Goal: Check status: Check status

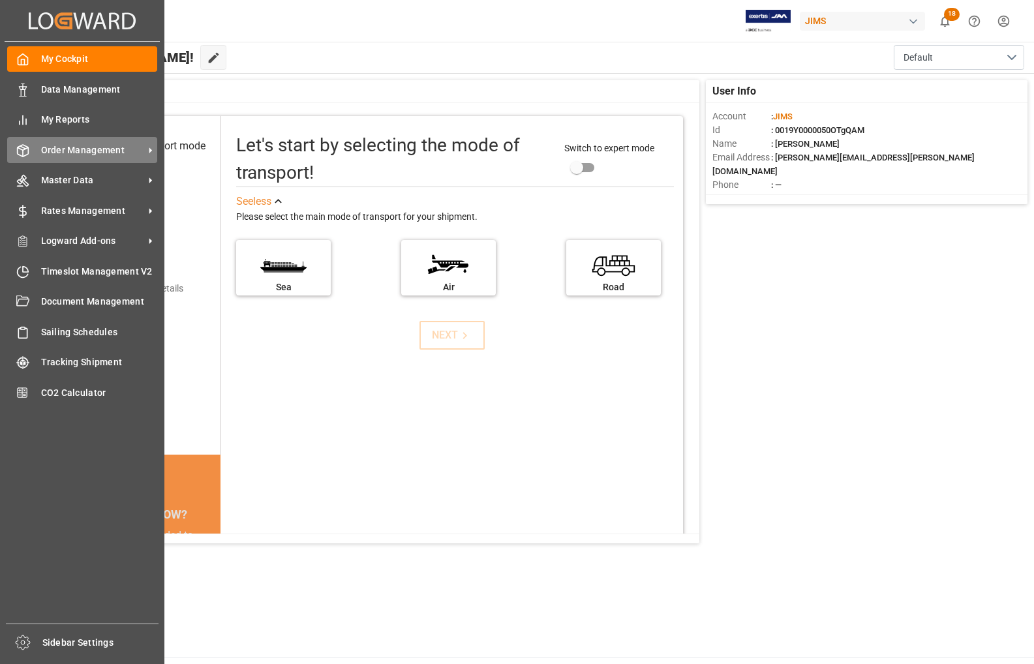
click at [75, 151] on span "Order Management" at bounding box center [92, 151] width 103 height 14
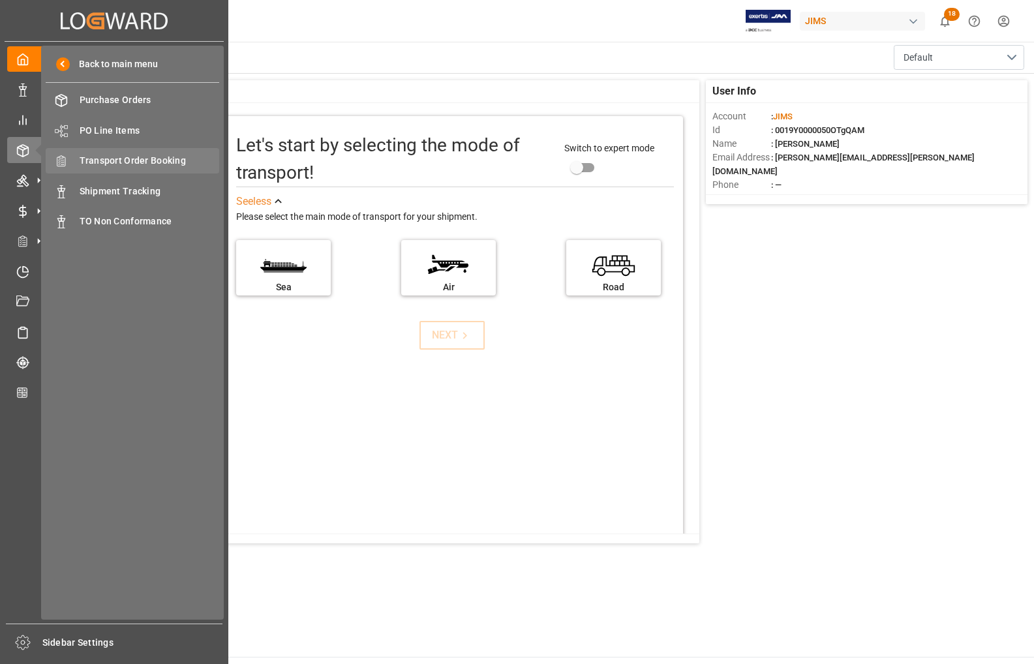
click at [118, 161] on span "Transport Order Booking" at bounding box center [150, 161] width 140 height 14
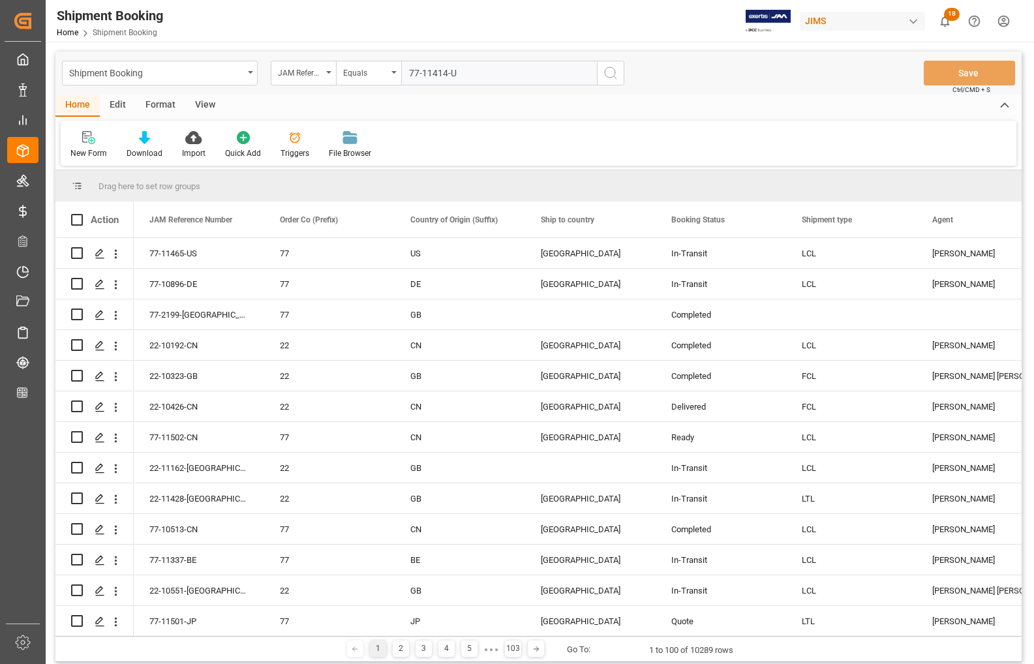
type input "77-11414-[GEOGRAPHIC_DATA]"
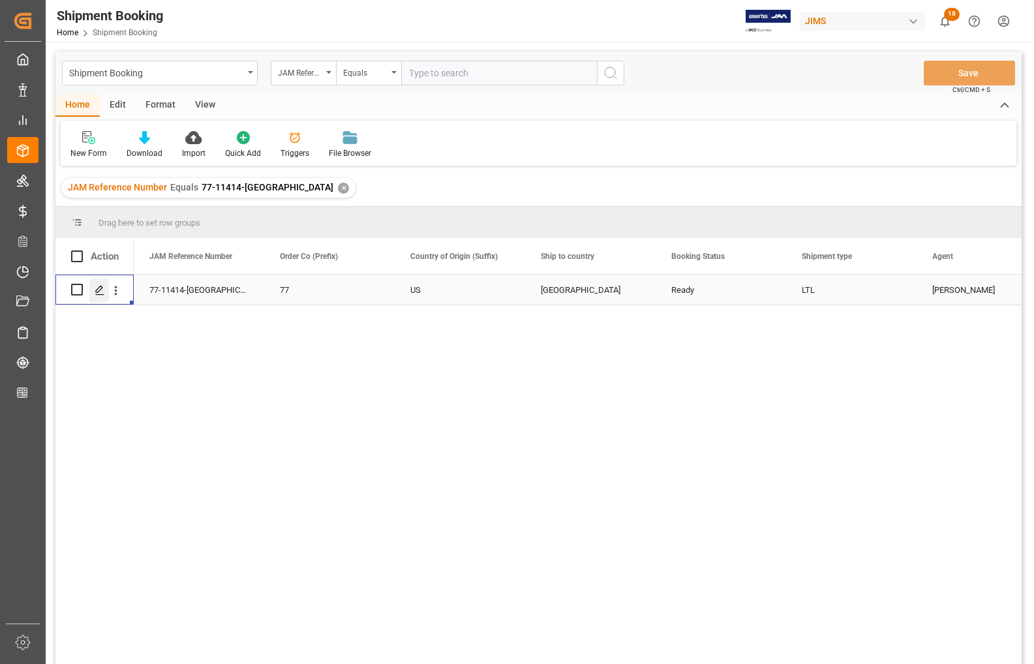
click at [96, 292] on icon "Press SPACE to select this row." at bounding box center [100, 290] width 10 height 10
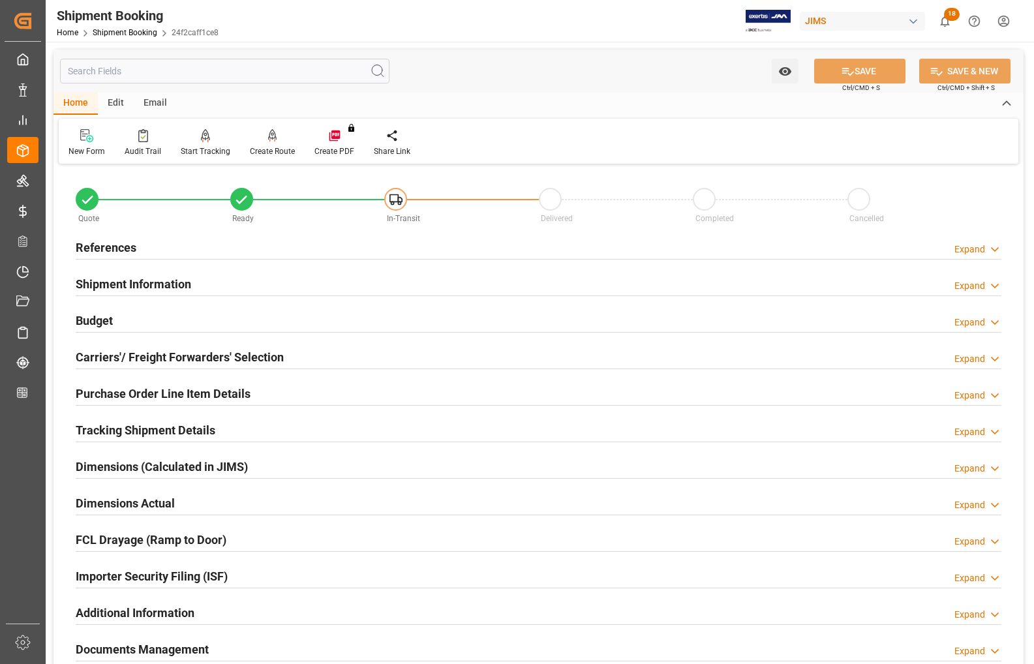
click at [135, 247] on h2 "References" at bounding box center [106, 248] width 61 height 18
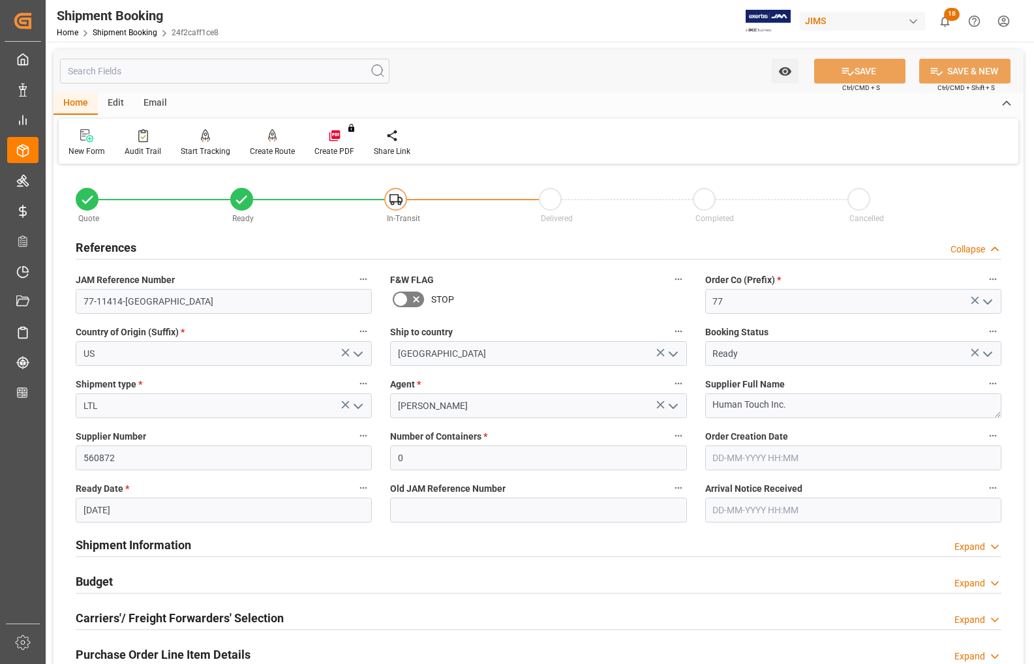
click at [135, 247] on h2 "References" at bounding box center [106, 248] width 61 height 18
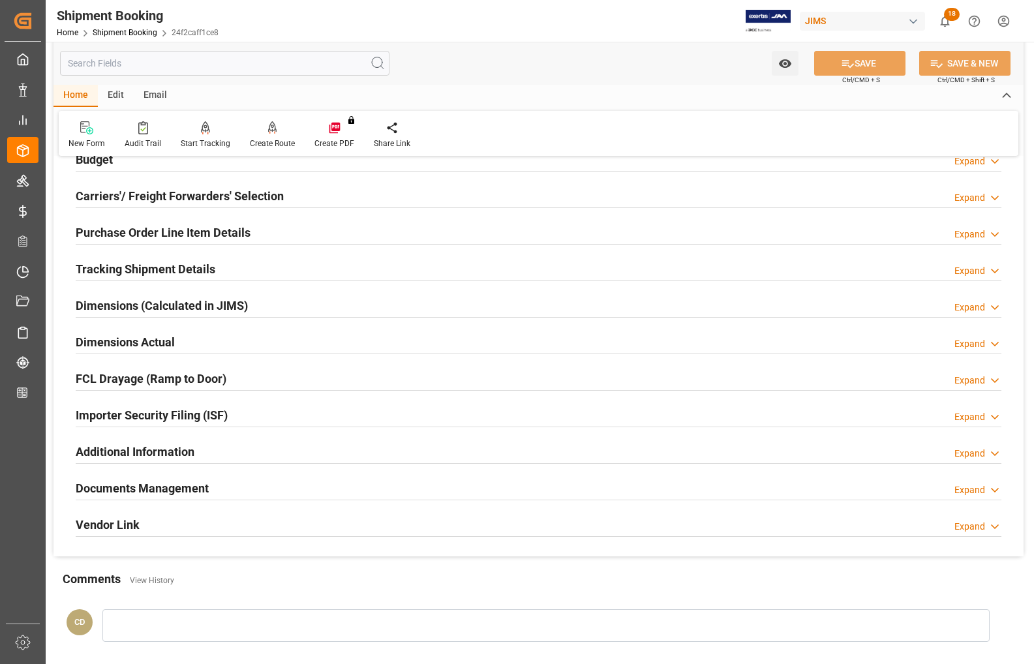
scroll to position [163, 0]
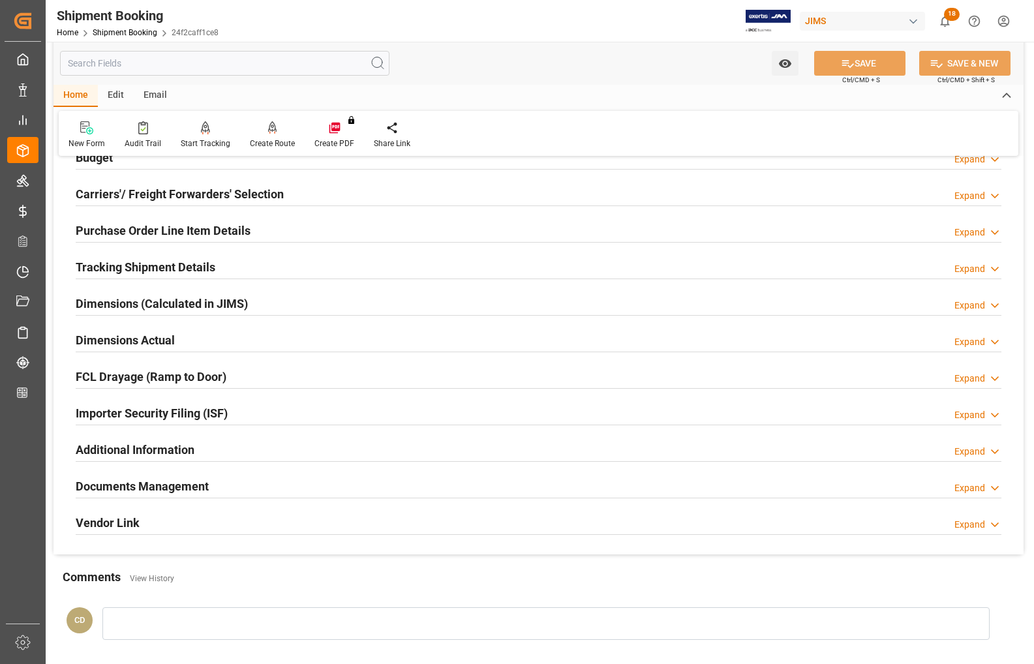
click at [96, 161] on h2 "Budget" at bounding box center [94, 158] width 37 height 18
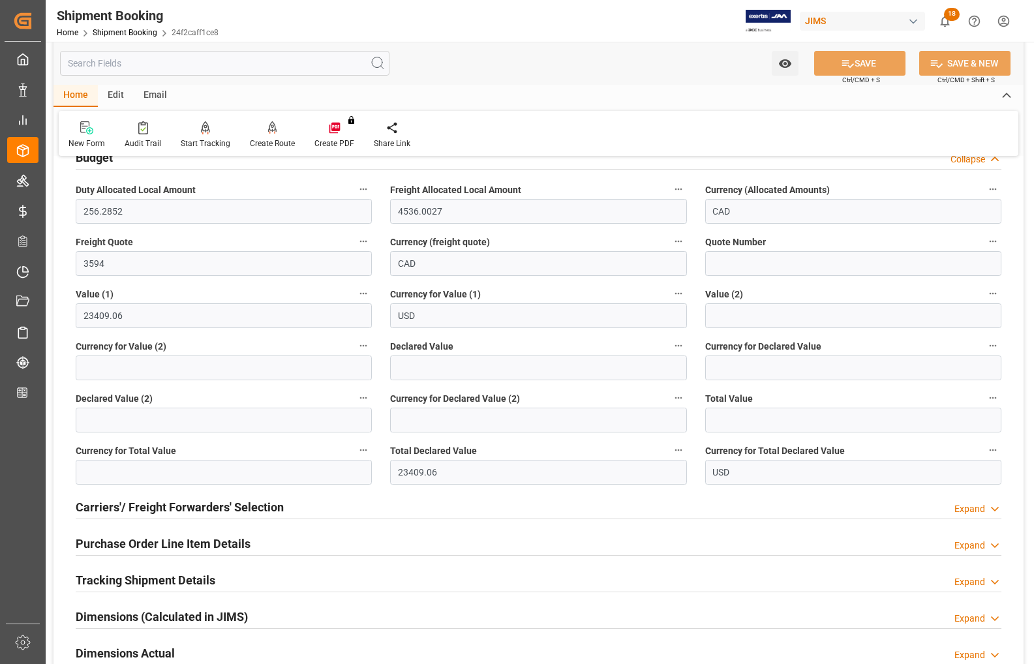
click at [96, 161] on h2 "Budget" at bounding box center [94, 158] width 37 height 18
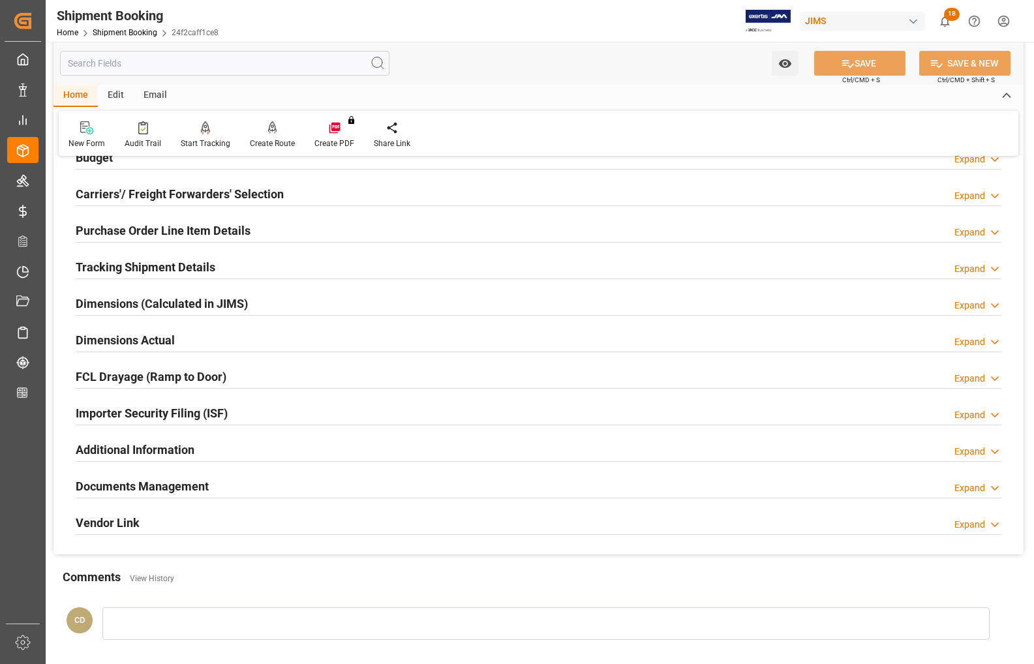
click at [135, 487] on h2 "Documents Management" at bounding box center [142, 487] width 133 height 18
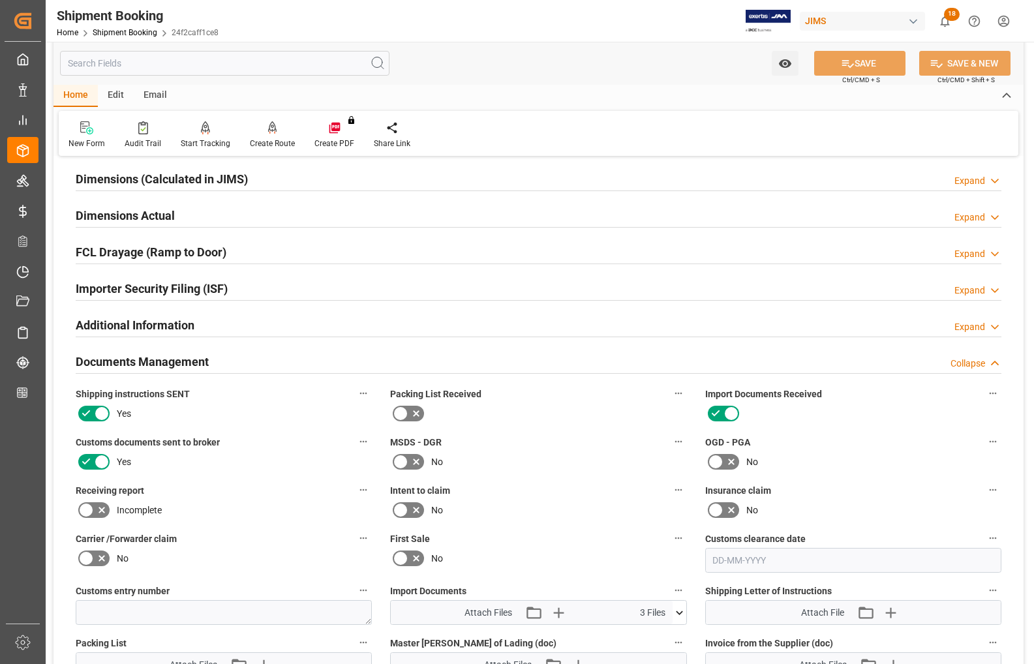
scroll to position [245, 0]
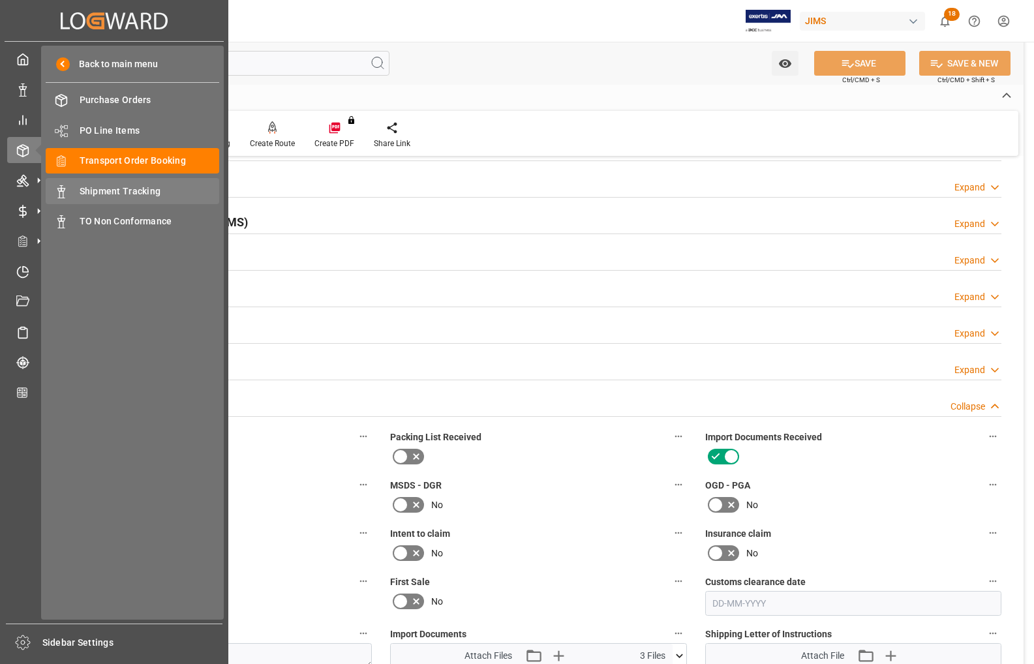
click at [122, 191] on span "Shipment Tracking" at bounding box center [150, 192] width 140 height 14
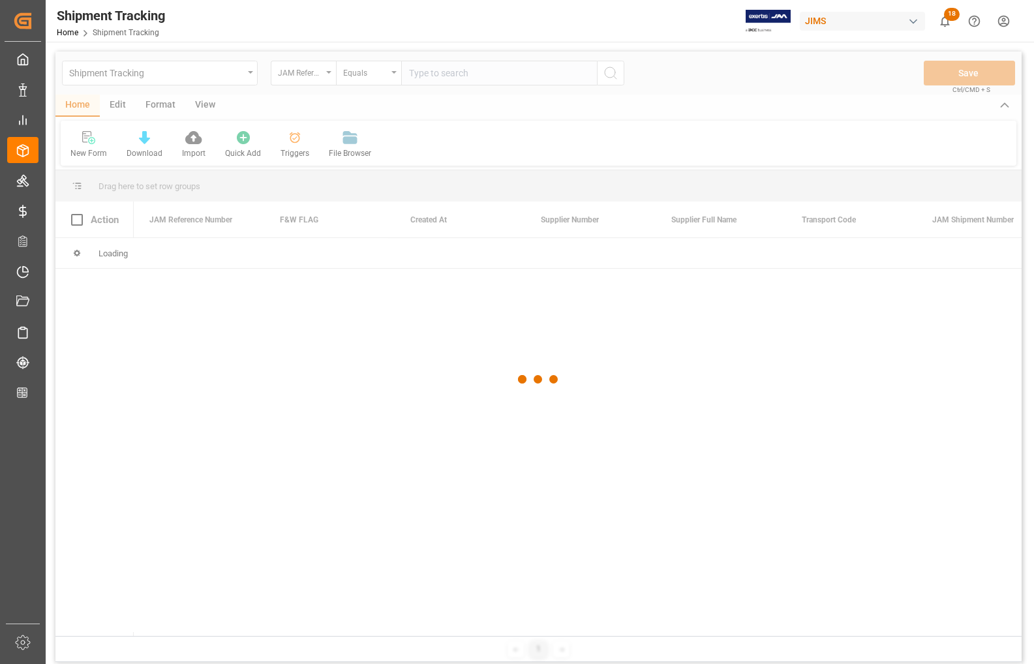
click at [448, 72] on div at bounding box center [538, 380] width 966 height 656
click at [447, 74] on div at bounding box center [538, 380] width 966 height 656
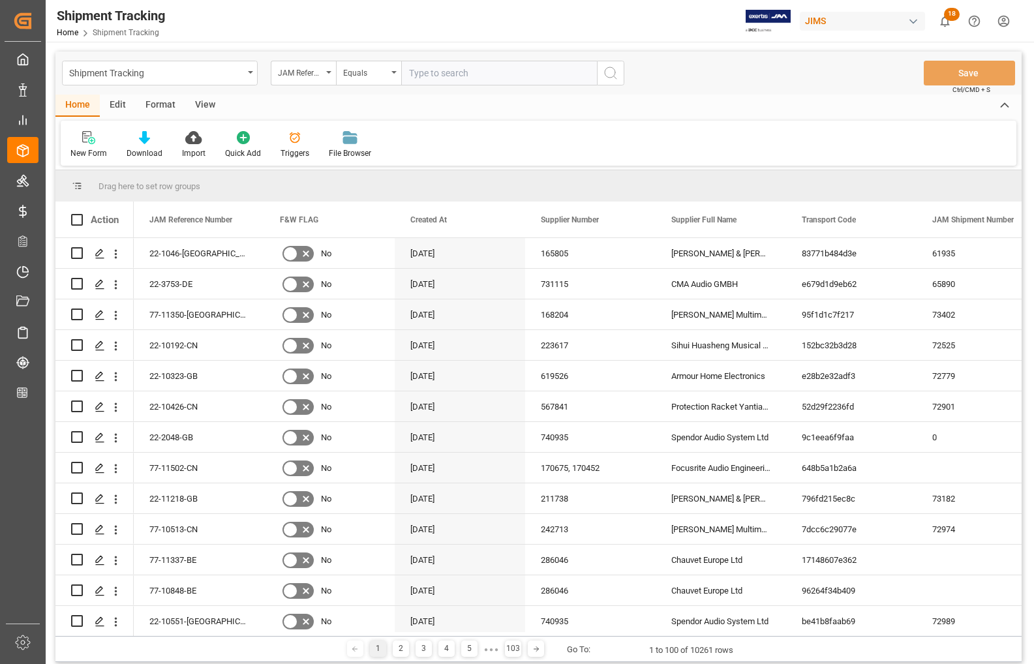
click at [447, 74] on input "text" at bounding box center [499, 73] width 196 height 25
type input "77-11414-[GEOGRAPHIC_DATA]"
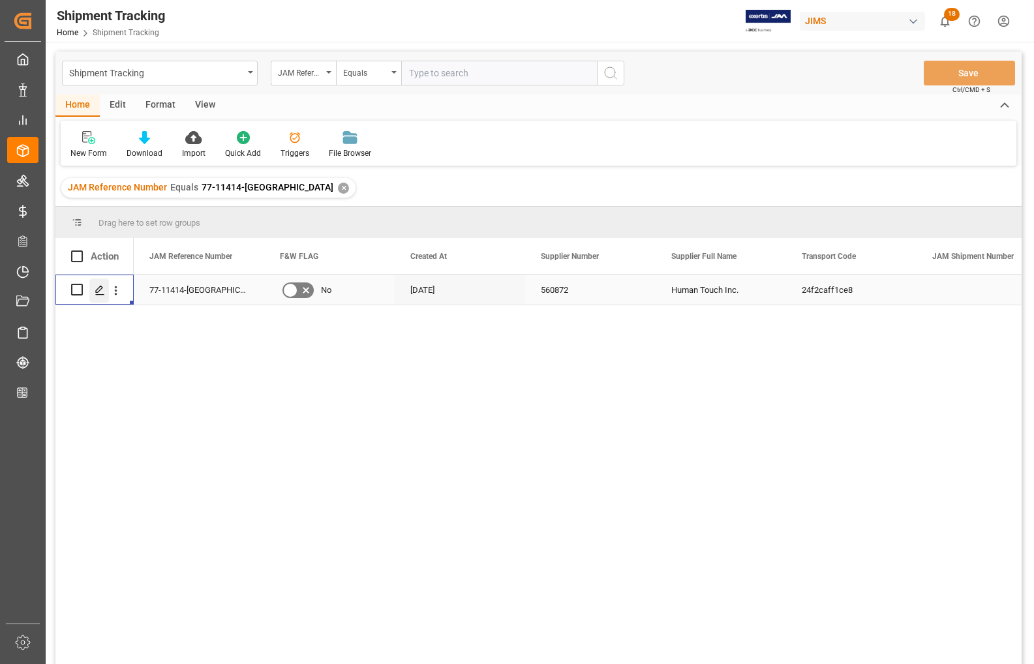
click at [98, 288] on polygon "Press SPACE to select this row." at bounding box center [99, 289] width 7 height 7
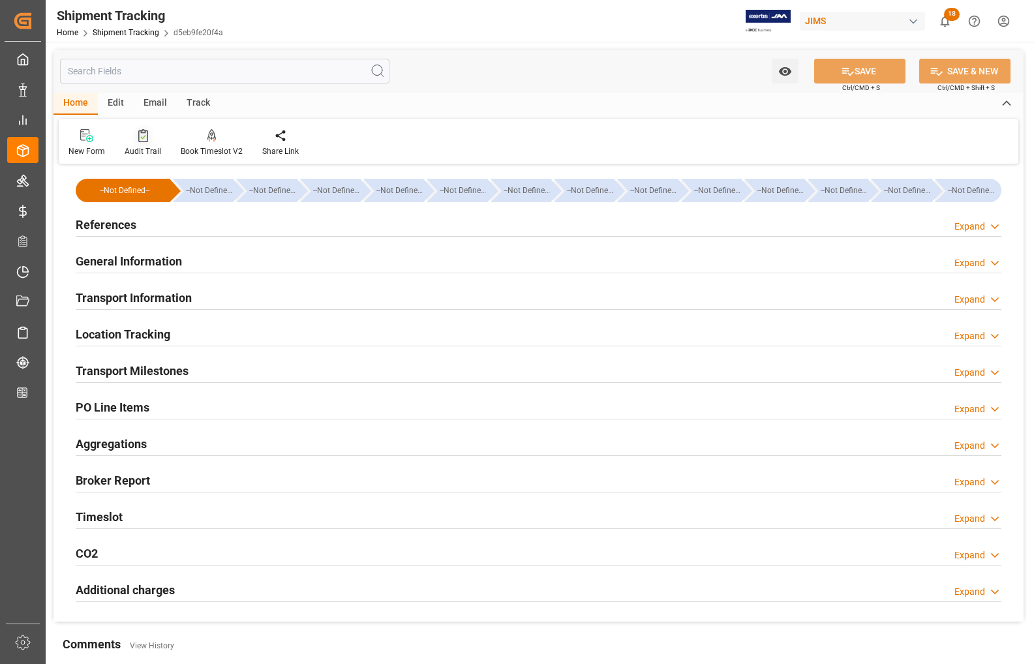
type input "[DATE]"
click at [111, 222] on h2 "References" at bounding box center [106, 225] width 61 height 18
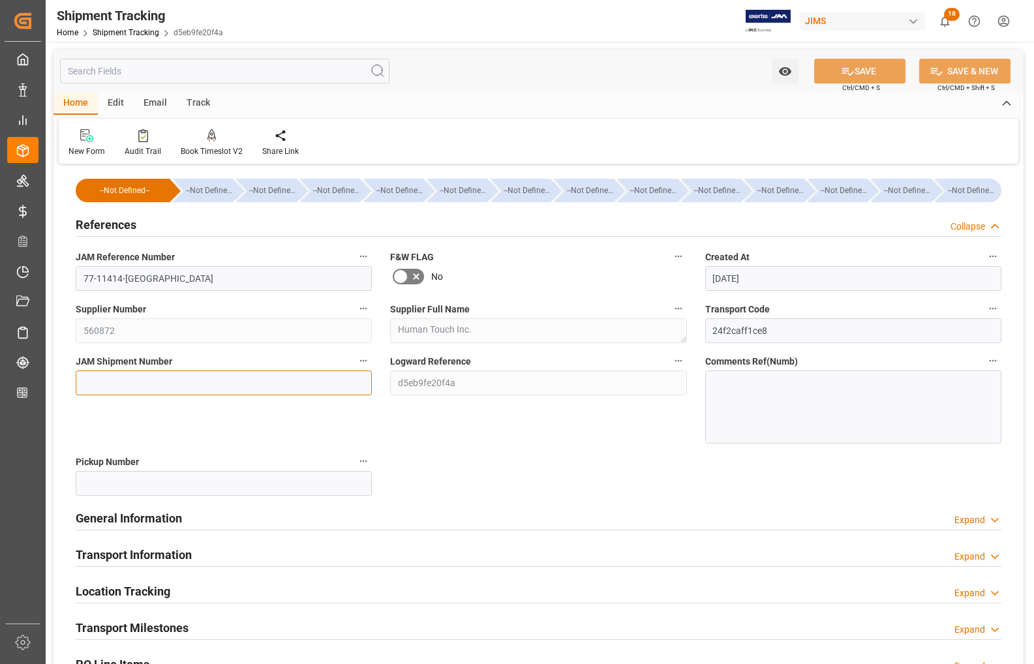
click at [212, 380] on input at bounding box center [224, 383] width 296 height 25
type input "73429"
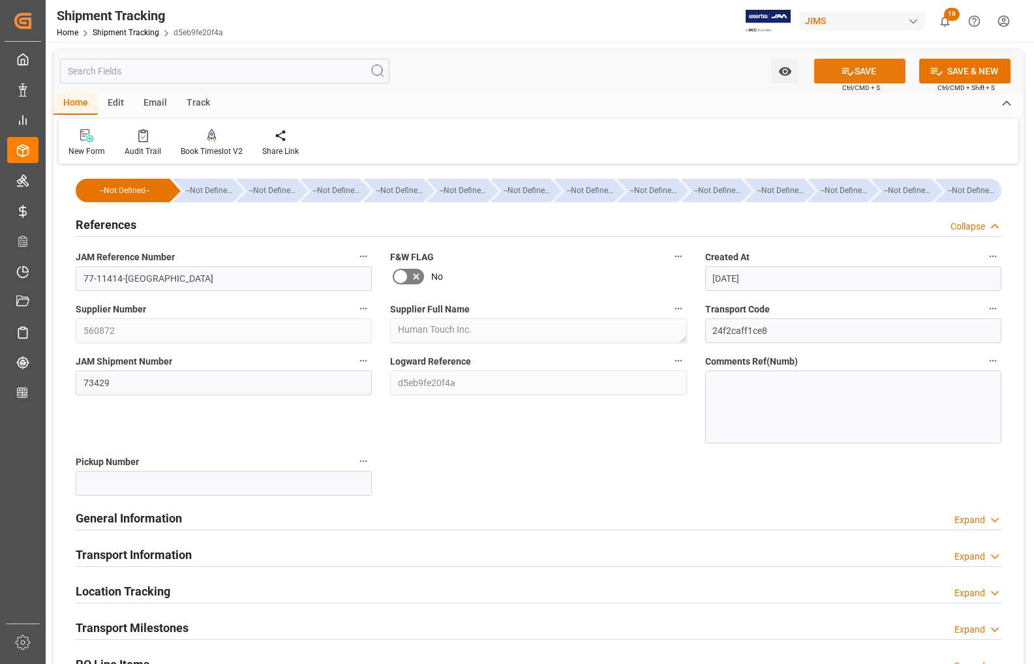
click at [847, 72] on icon at bounding box center [848, 72] width 14 height 14
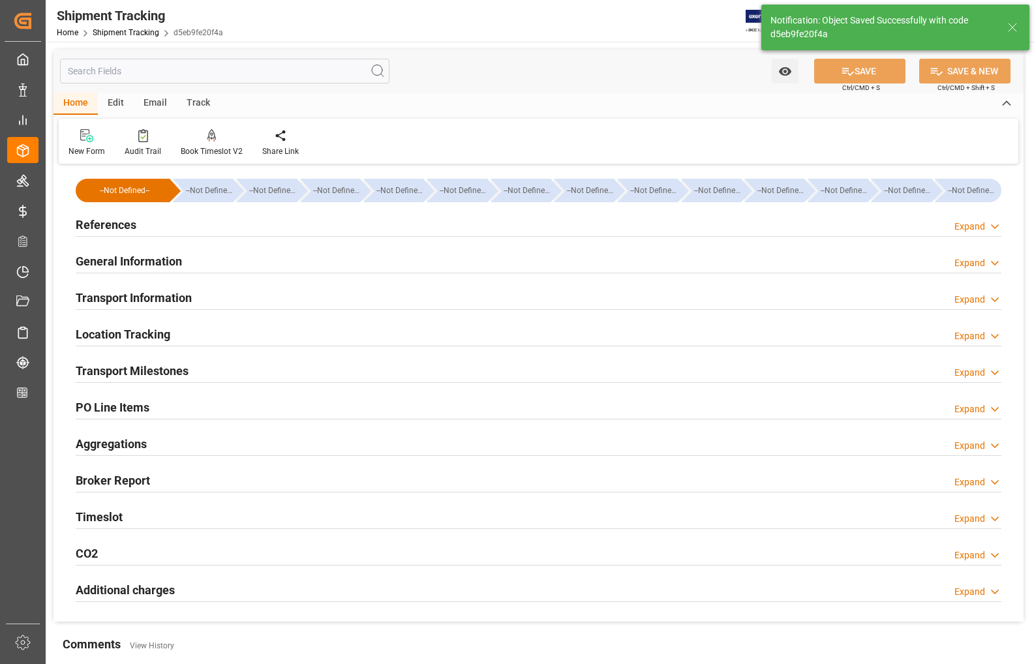
click at [136, 369] on h2 "Transport Milestones" at bounding box center [132, 371] width 113 height 18
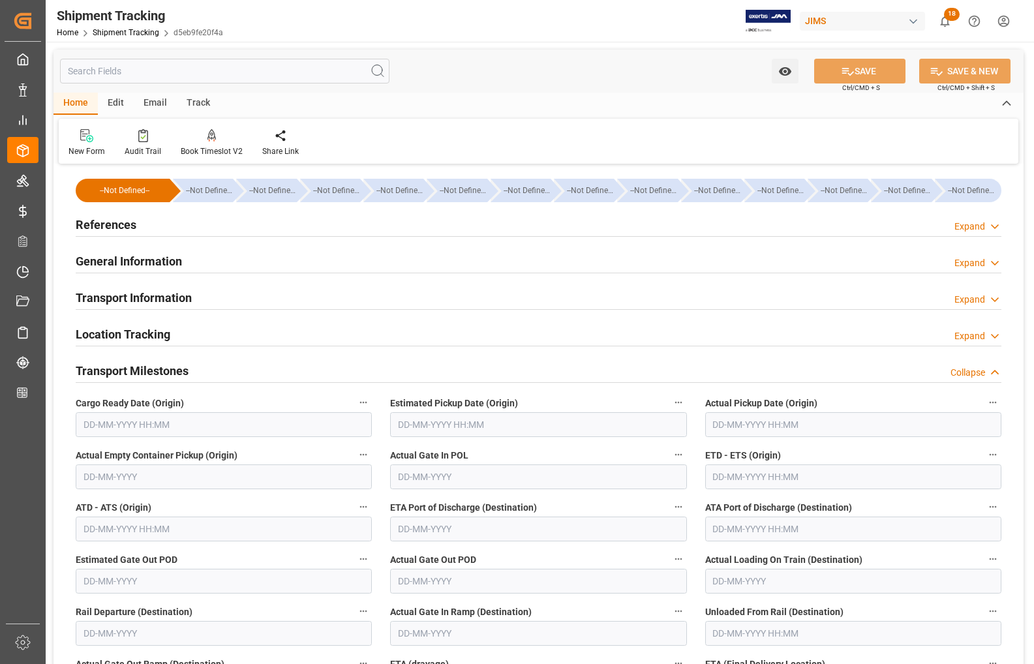
click at [266, 424] on input "text" at bounding box center [224, 424] width 296 height 25
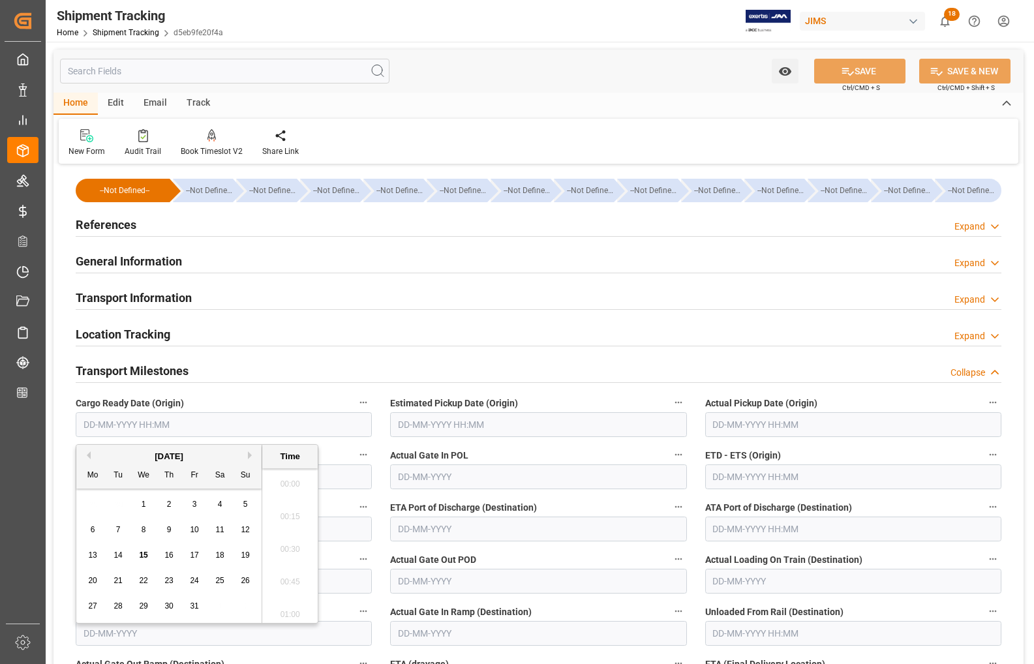
scroll to position [1113, 0]
click at [88, 498] on div "29 30 1 2 3 4 5" at bounding box center [169, 504] width 178 height 25
click at [168, 532] on span "9" at bounding box center [169, 529] width 5 height 9
type input "[DATE] 00:00"
click at [478, 432] on input "text" at bounding box center [538, 424] width 296 height 25
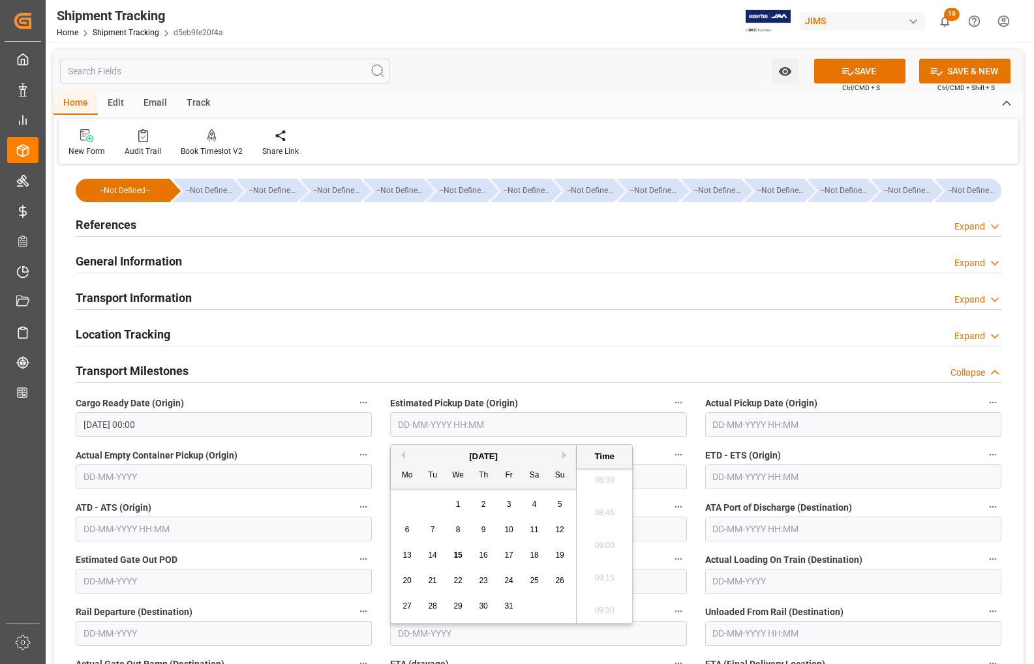
click at [482, 532] on span "9" at bounding box center [484, 529] width 5 height 9
type input "[DATE] 00:00"
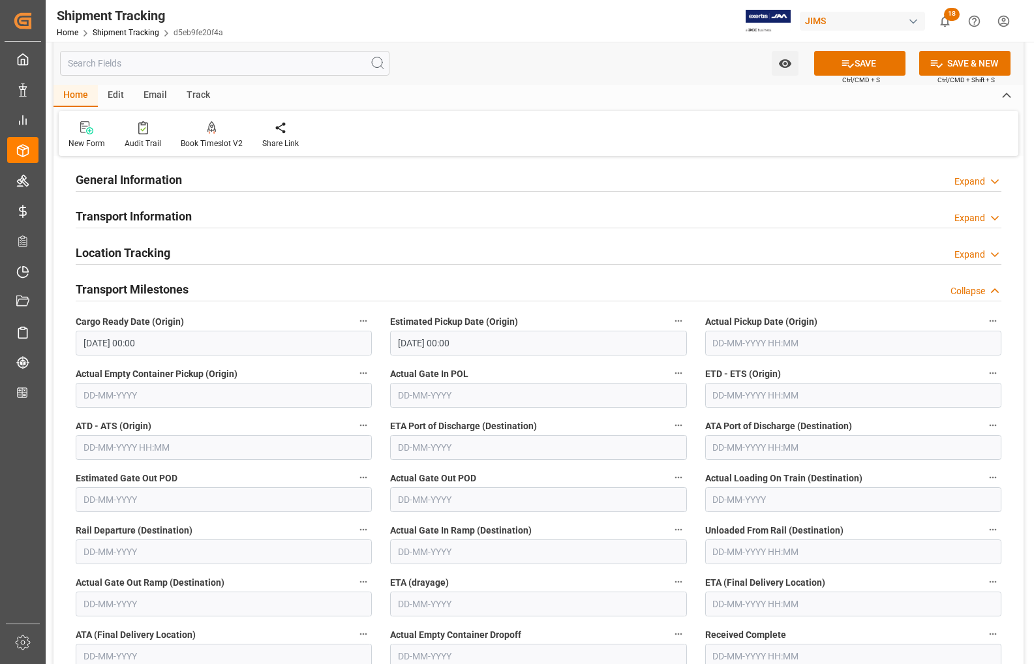
click at [350, 575] on label "Actual Gate Out Ramp (Destination)" at bounding box center [224, 583] width 296 height 18
click at [355, 575] on button "Actual Gate Out Ramp (Destination)" at bounding box center [363, 582] width 17 height 17
click at [729, 600] on div at bounding box center [517, 332] width 1034 height 664
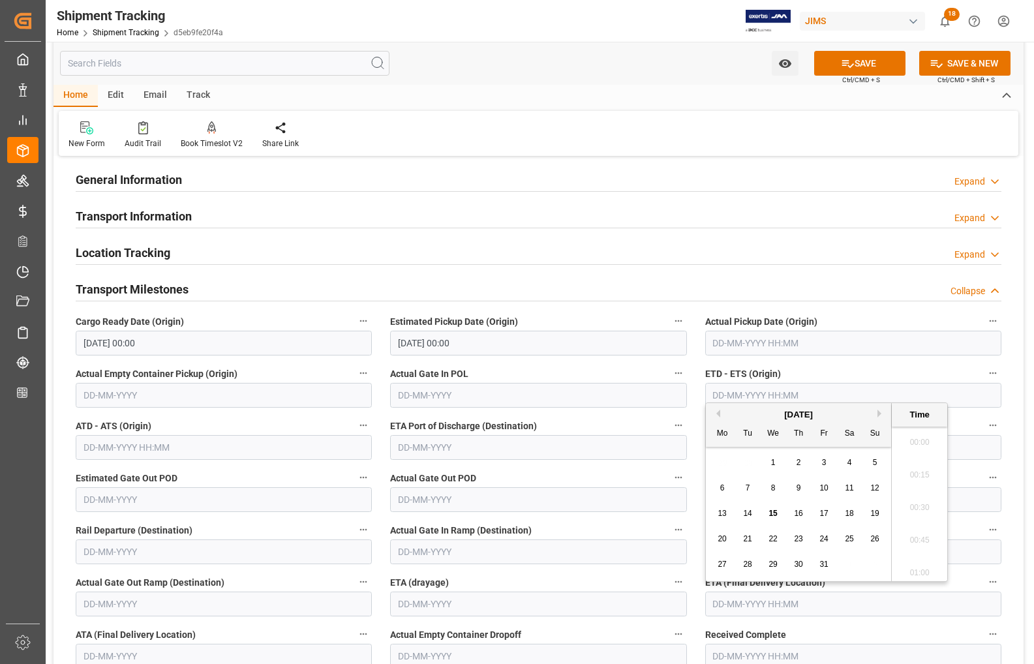
click at [729, 602] on input "text" at bounding box center [853, 604] width 296 height 25
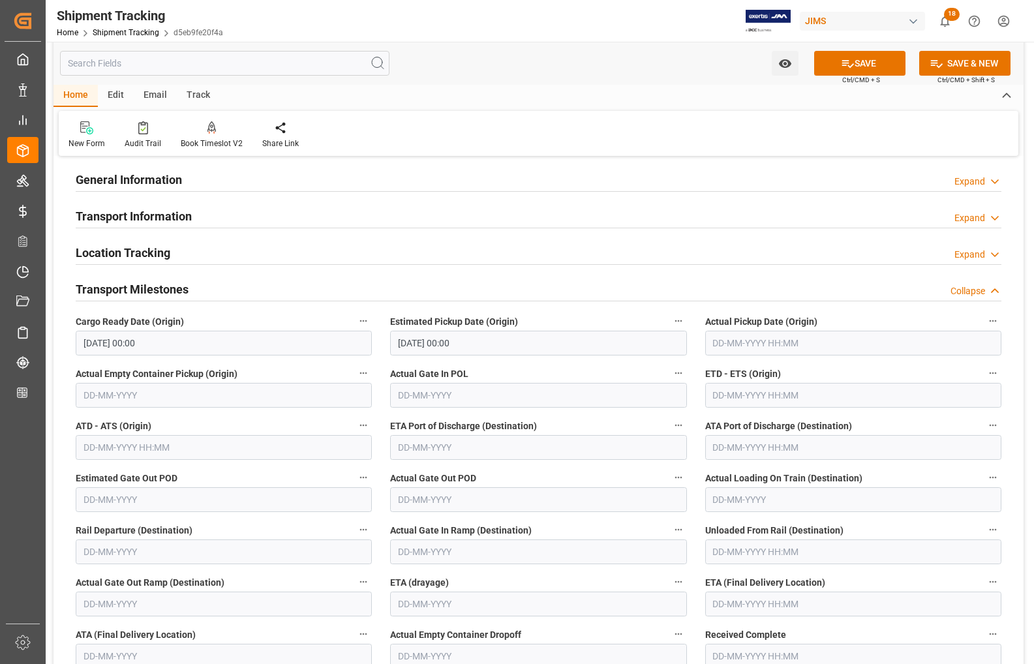
click at [692, 562] on div "Actual Gate In Ramp (Destination)" at bounding box center [538, 543] width 314 height 52
click at [721, 608] on input "text" at bounding box center [853, 604] width 296 height 25
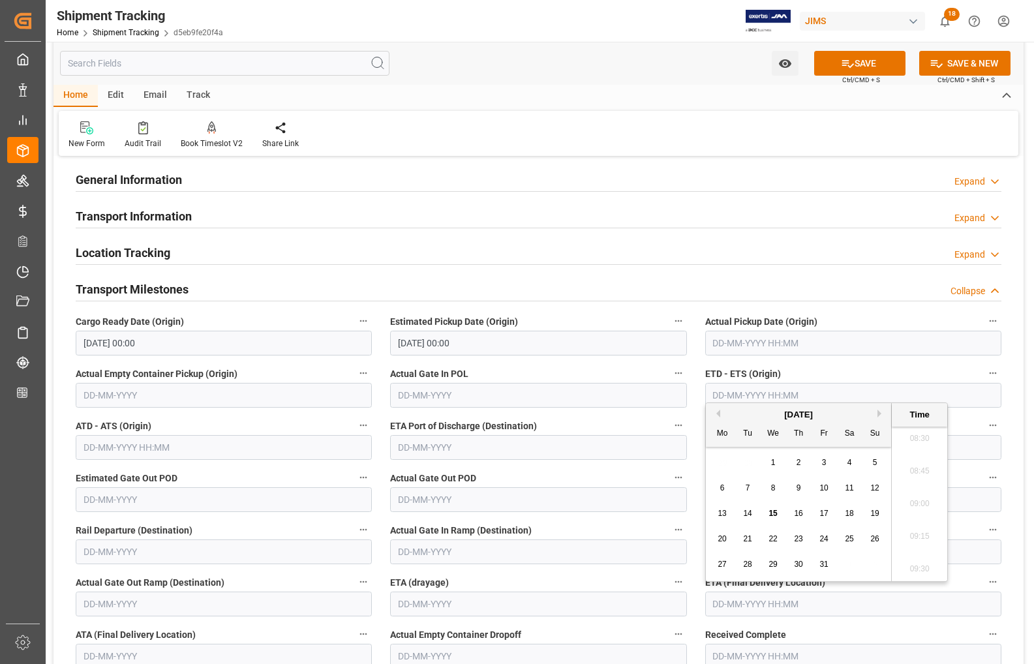
click at [721, 515] on span "13" at bounding box center [722, 513] width 8 height 9
click at [774, 514] on span "15" at bounding box center [773, 513] width 8 height 9
type input "[DATE] 00:00"
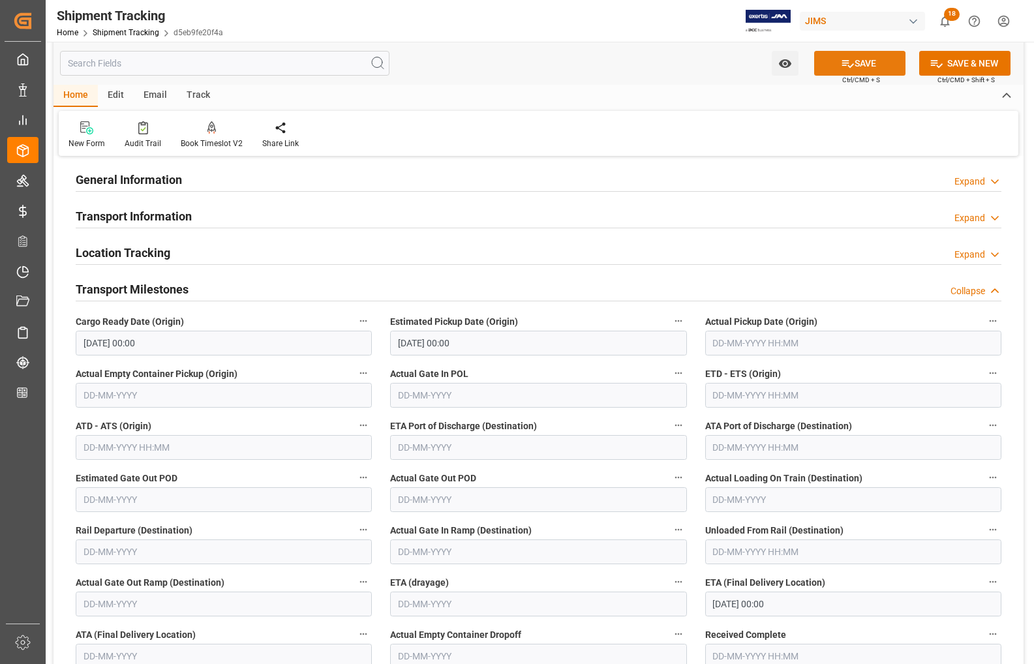
click at [872, 60] on button "SAVE" at bounding box center [859, 63] width 91 height 25
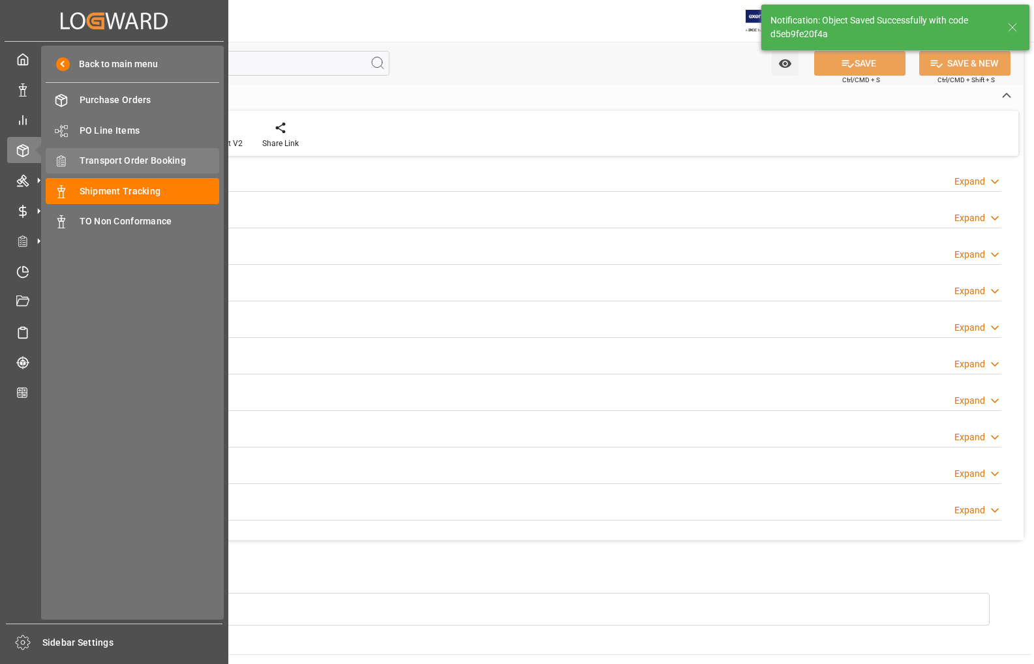
click at [102, 162] on span "Transport Order Booking" at bounding box center [150, 161] width 140 height 14
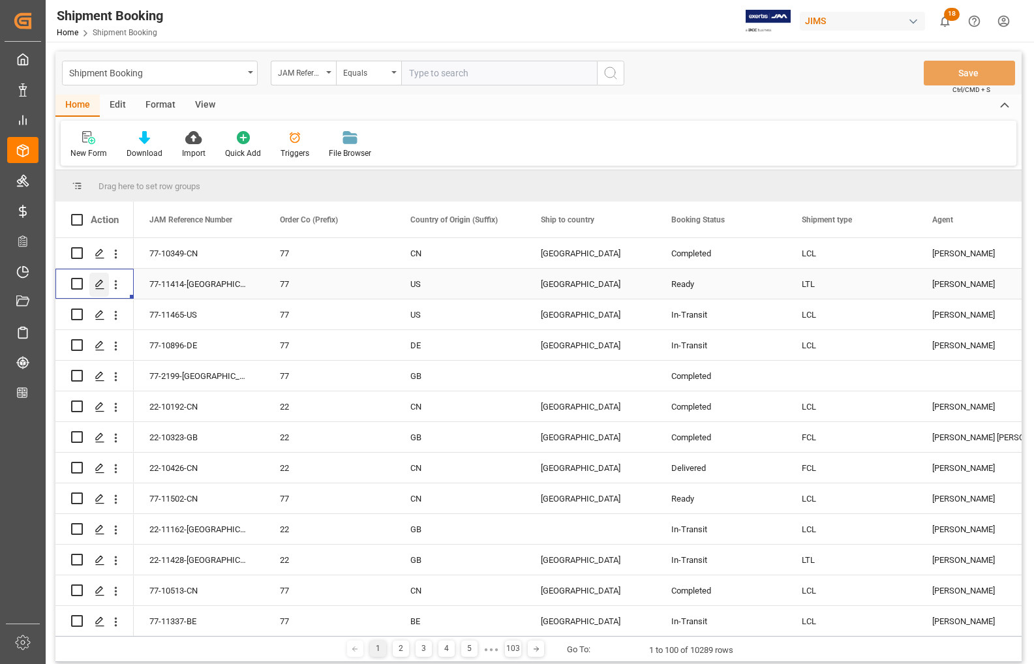
click at [99, 288] on icon "Press SPACE to select this row." at bounding box center [100, 284] width 10 height 10
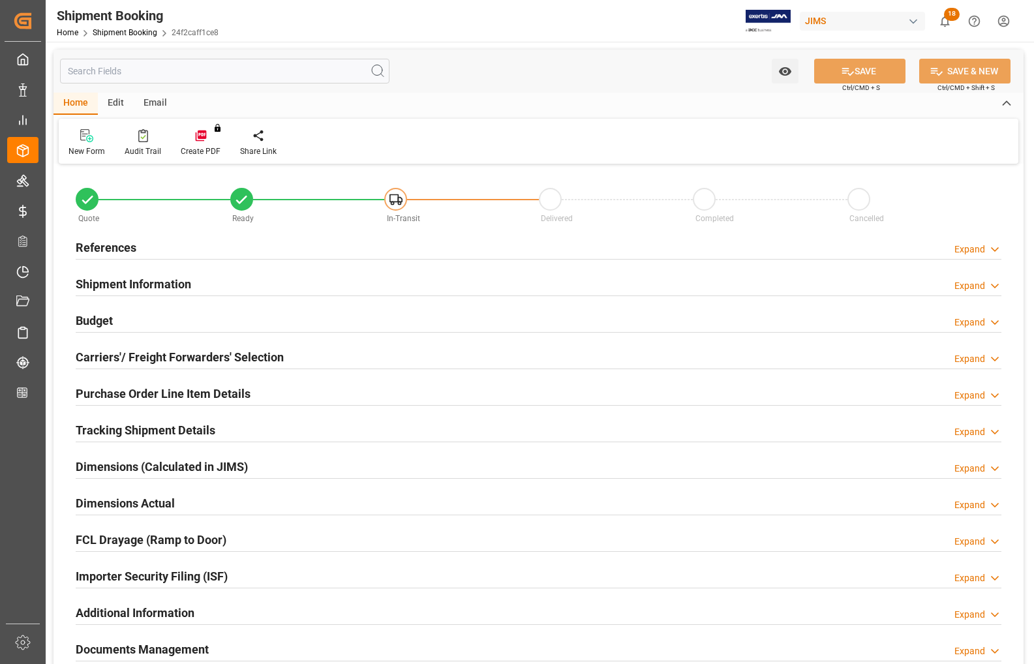
type input "0"
type input "256.2852"
type input "4536.0027"
type input "3594"
type input "23409.06"
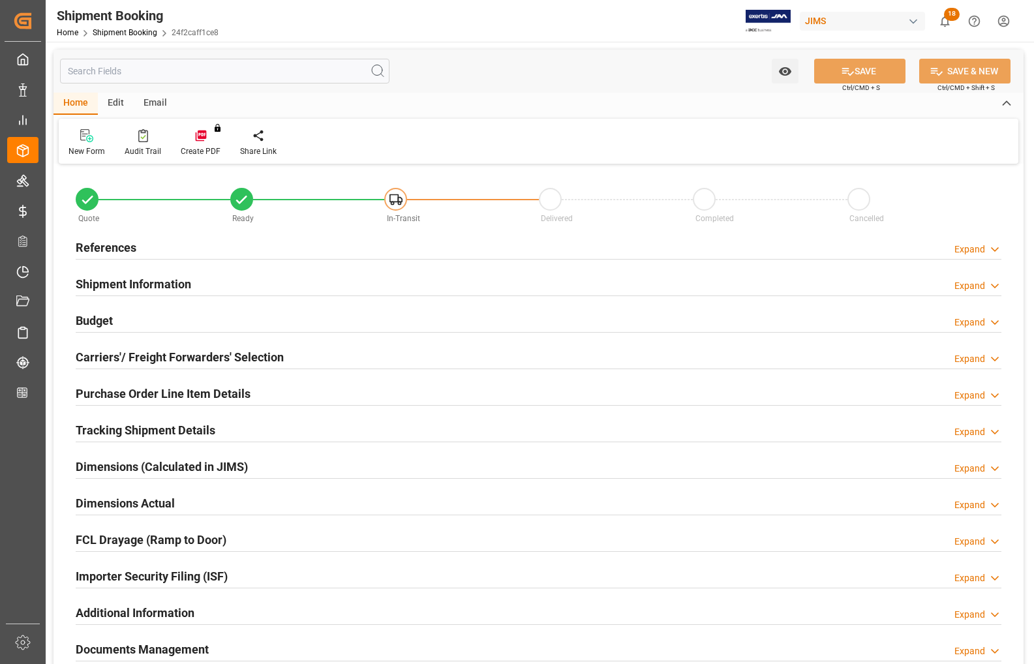
type input "23409.06"
type input "[DATE]"
click at [89, 324] on h2 "Budget" at bounding box center [94, 321] width 37 height 18
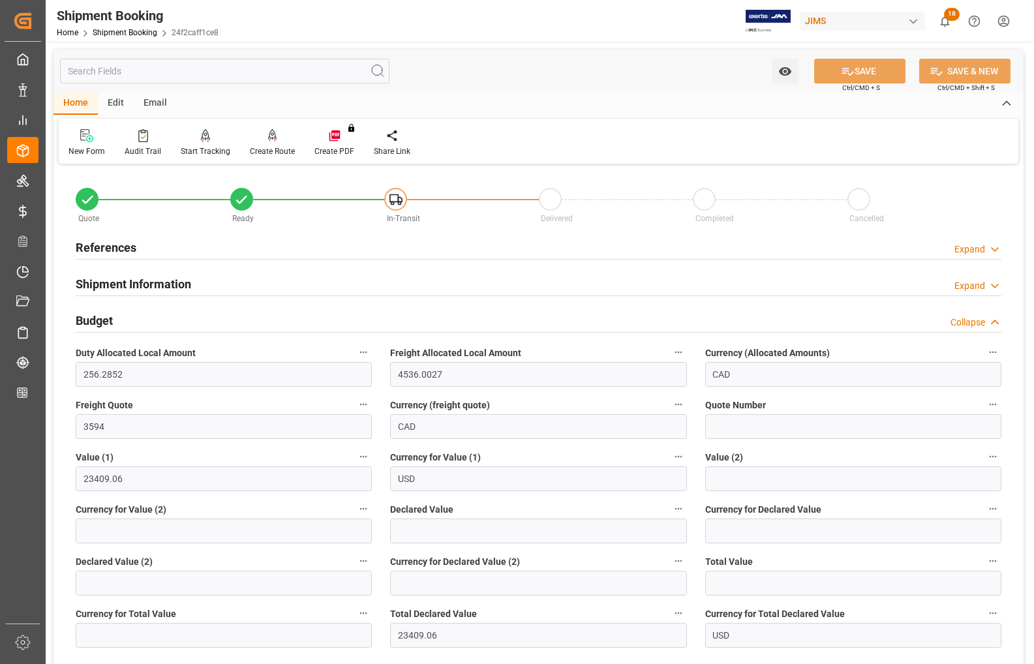
click at [88, 245] on h2 "References" at bounding box center [106, 248] width 61 height 18
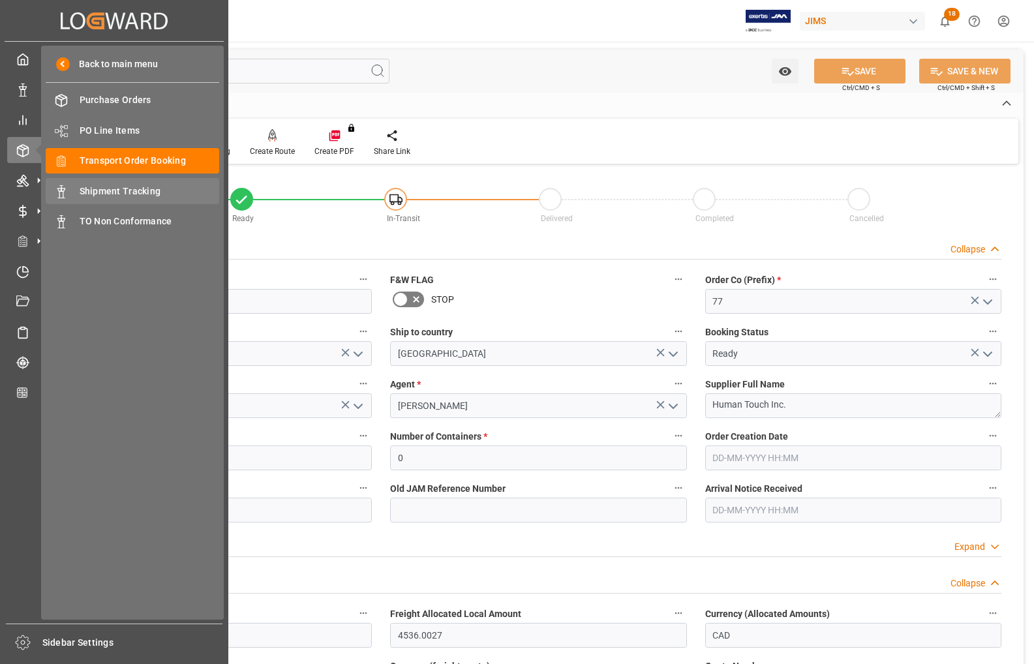
click at [89, 190] on span "Shipment Tracking" at bounding box center [150, 192] width 140 height 14
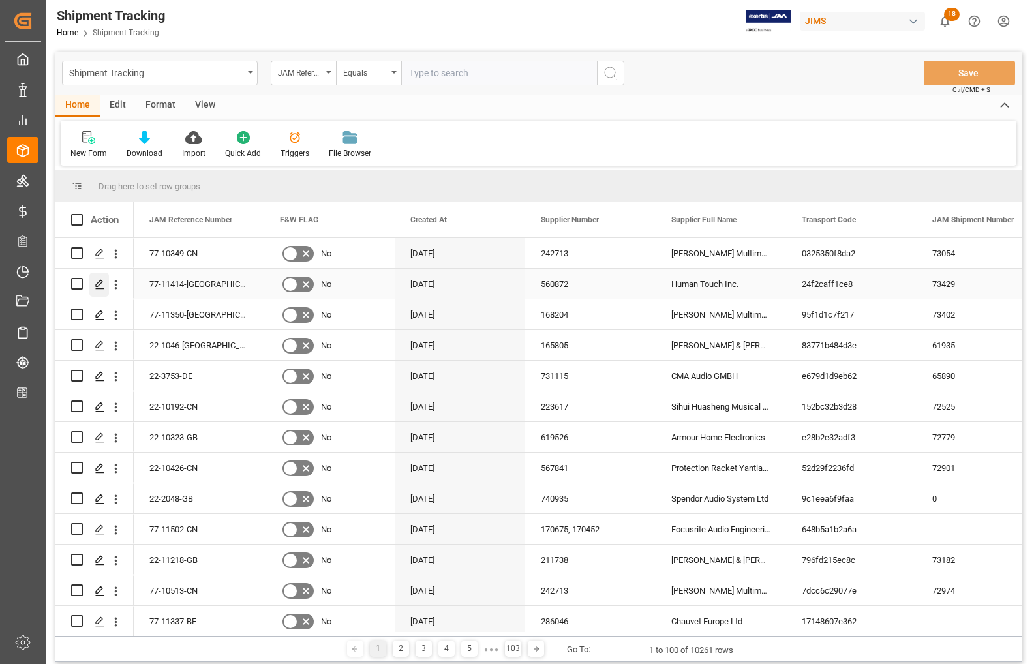
click at [99, 283] on icon "Press SPACE to select this row." at bounding box center [100, 284] width 10 height 10
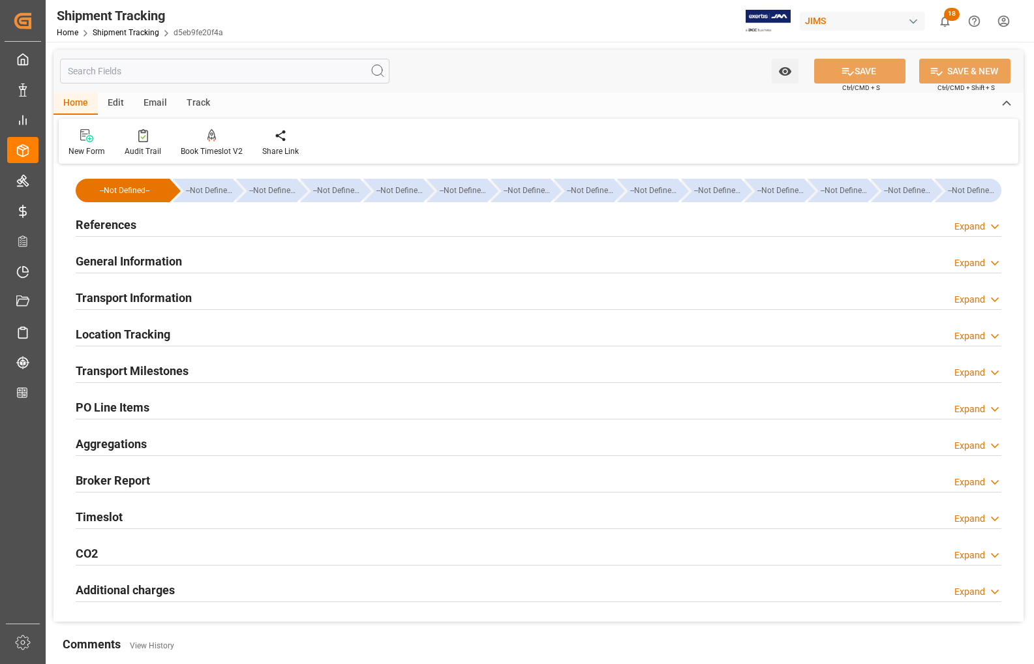
click at [100, 371] on h2 "Transport Milestones" at bounding box center [132, 371] width 113 height 18
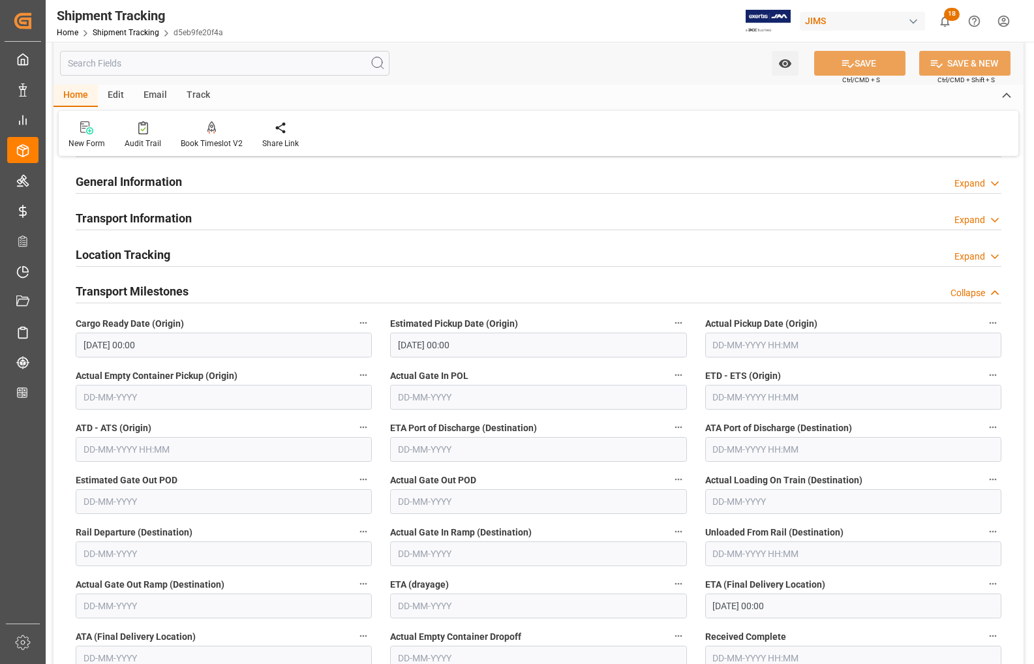
scroll to position [163, 0]
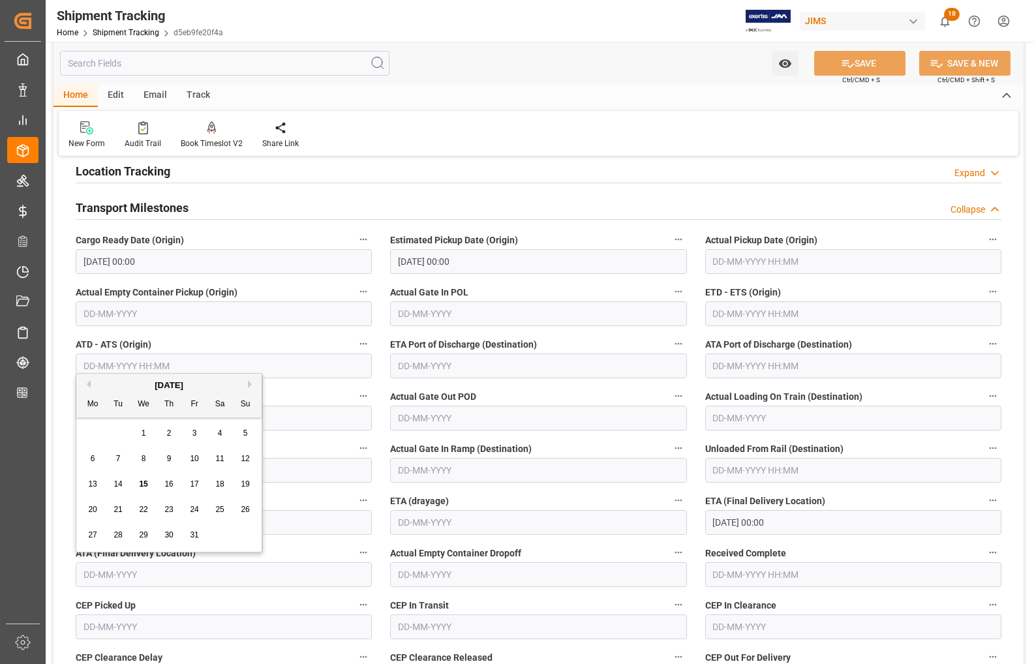
click at [178, 579] on input "text" at bounding box center [224, 574] width 296 height 25
click at [147, 484] on span "15" at bounding box center [143, 484] width 8 height 9
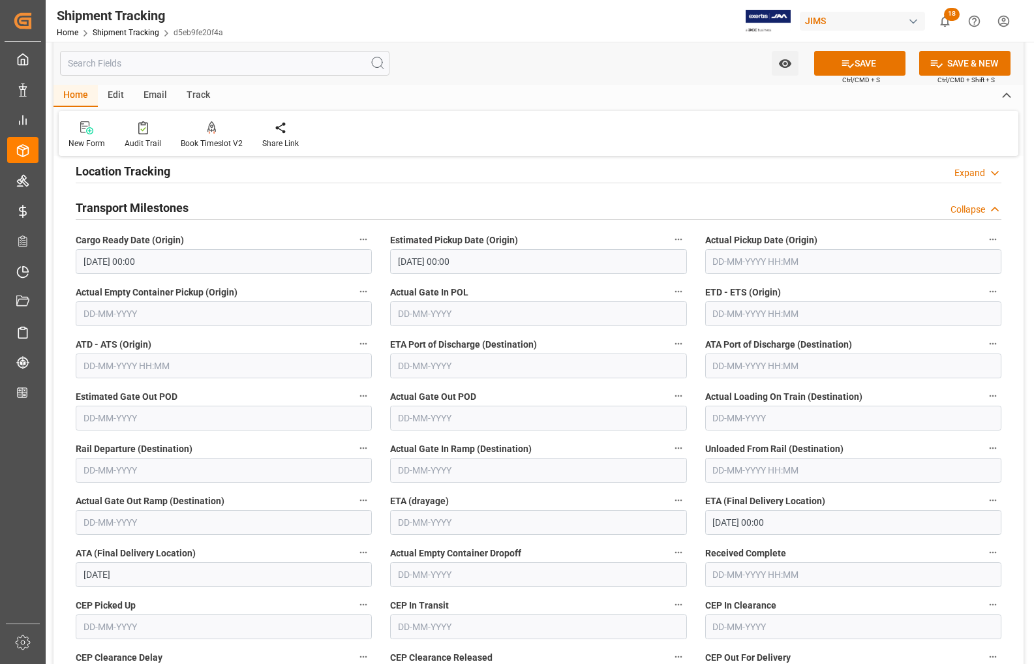
type input "[DATE]"
click at [841, 64] on icon at bounding box center [848, 64] width 14 height 14
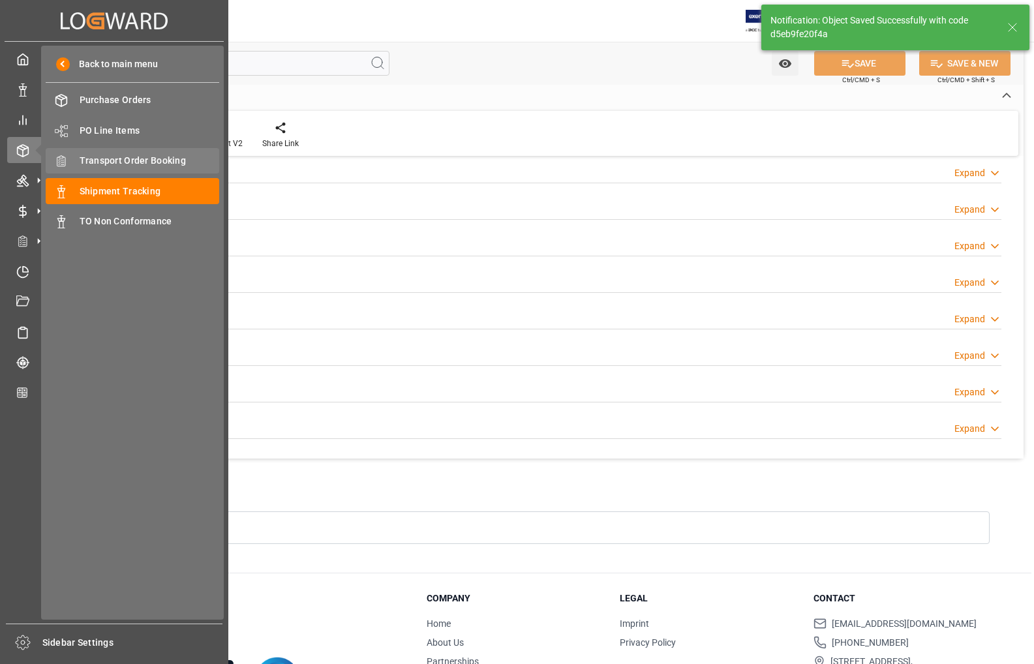
click at [82, 154] on span "Transport Order Booking" at bounding box center [150, 161] width 140 height 14
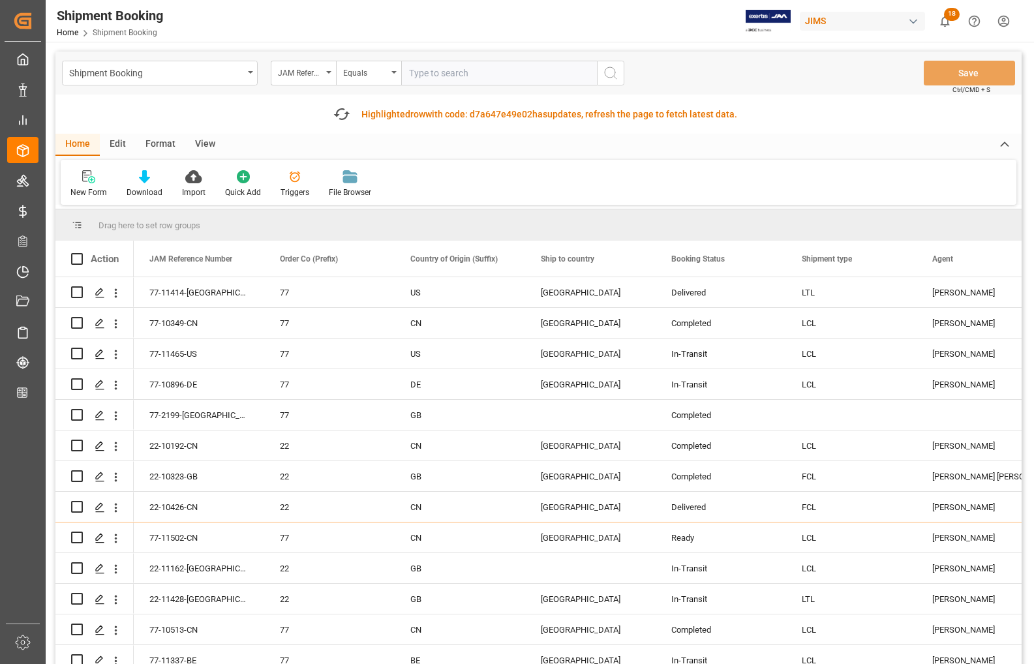
click at [475, 74] on input "text" at bounding box center [499, 73] width 196 height 25
type input "77-11287-CN"
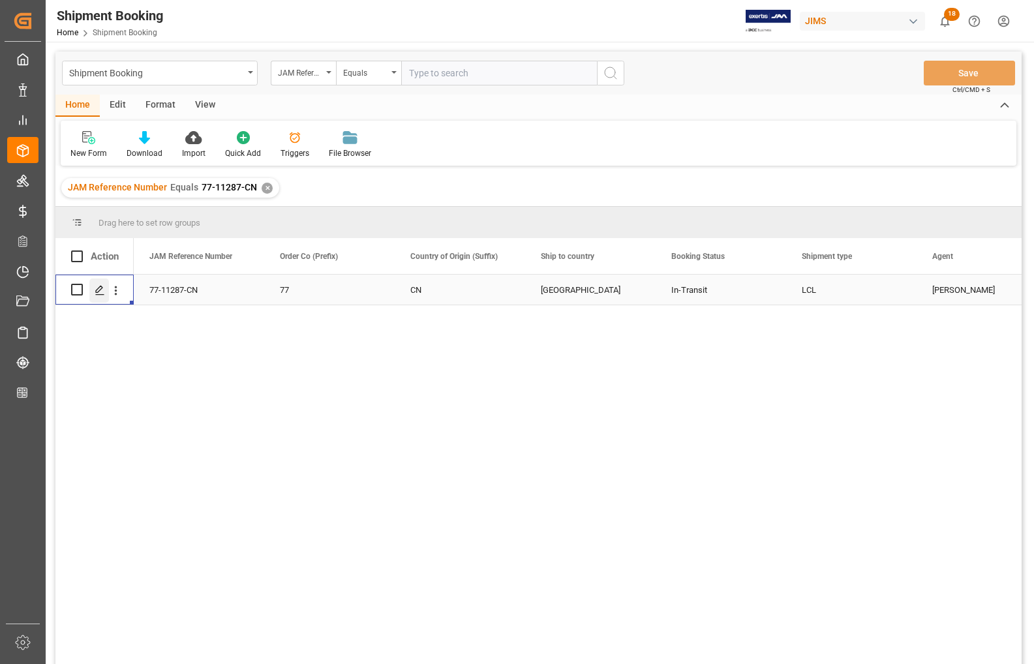
click at [100, 294] on line "Press SPACE to select this row." at bounding box center [100, 294] width 8 height 0
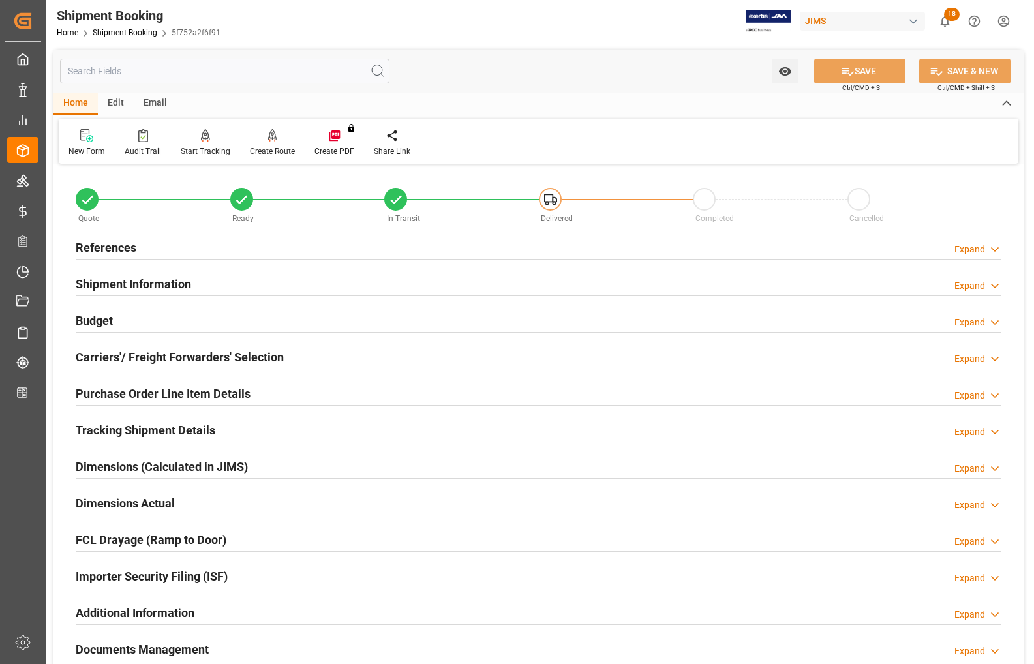
click at [97, 320] on h2 "Budget" at bounding box center [94, 321] width 37 height 18
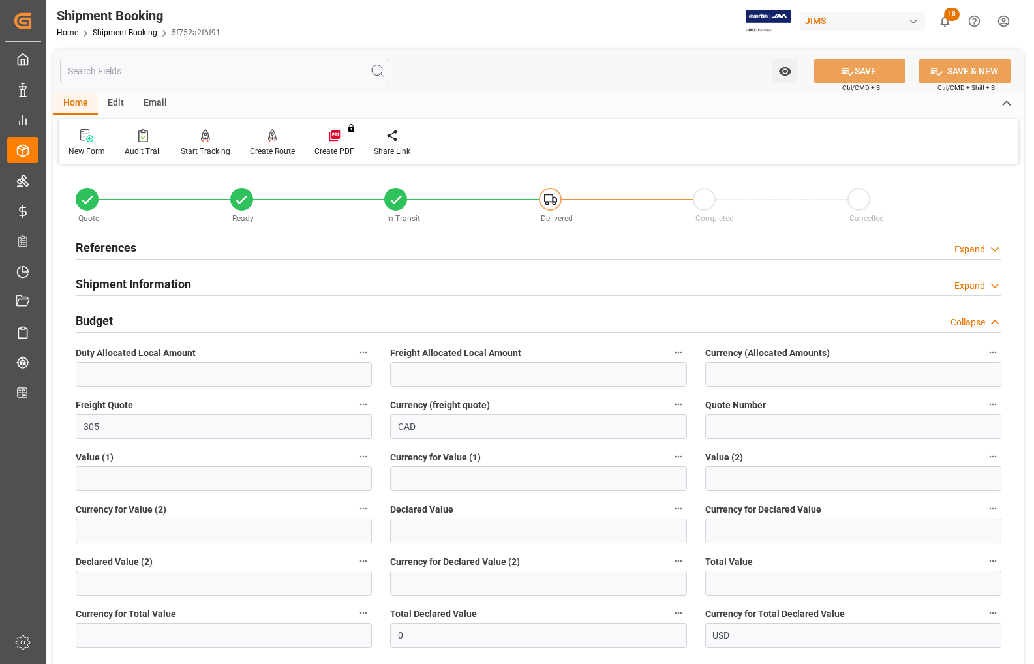
click at [96, 320] on h2 "Budget" at bounding box center [94, 321] width 37 height 18
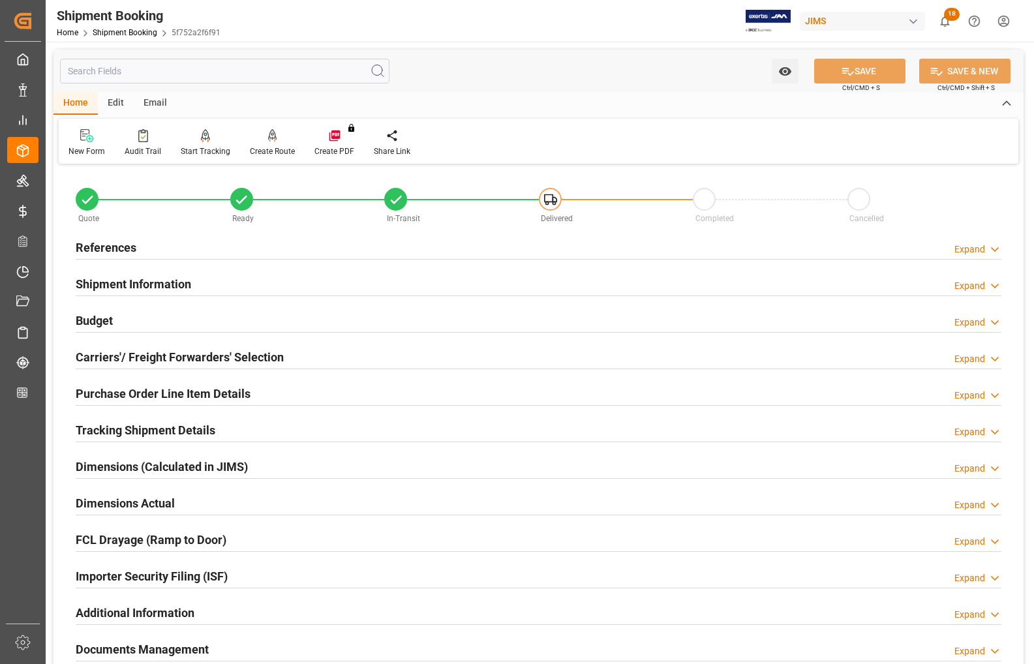
click at [93, 239] on h2 "References" at bounding box center [106, 248] width 61 height 18
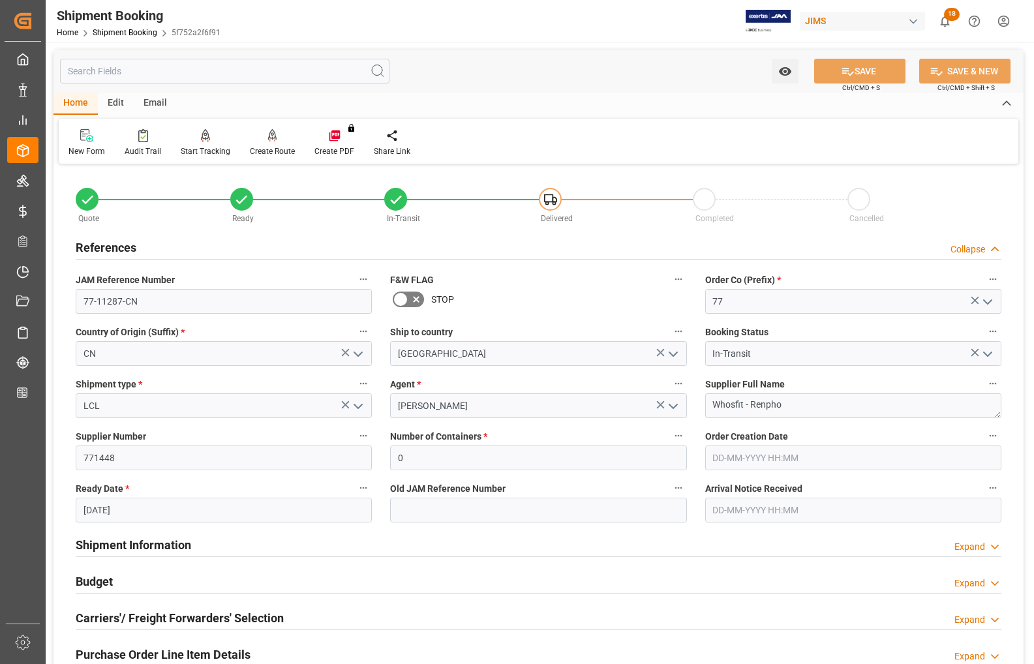
click at [93, 239] on h2 "References" at bounding box center [106, 248] width 61 height 18
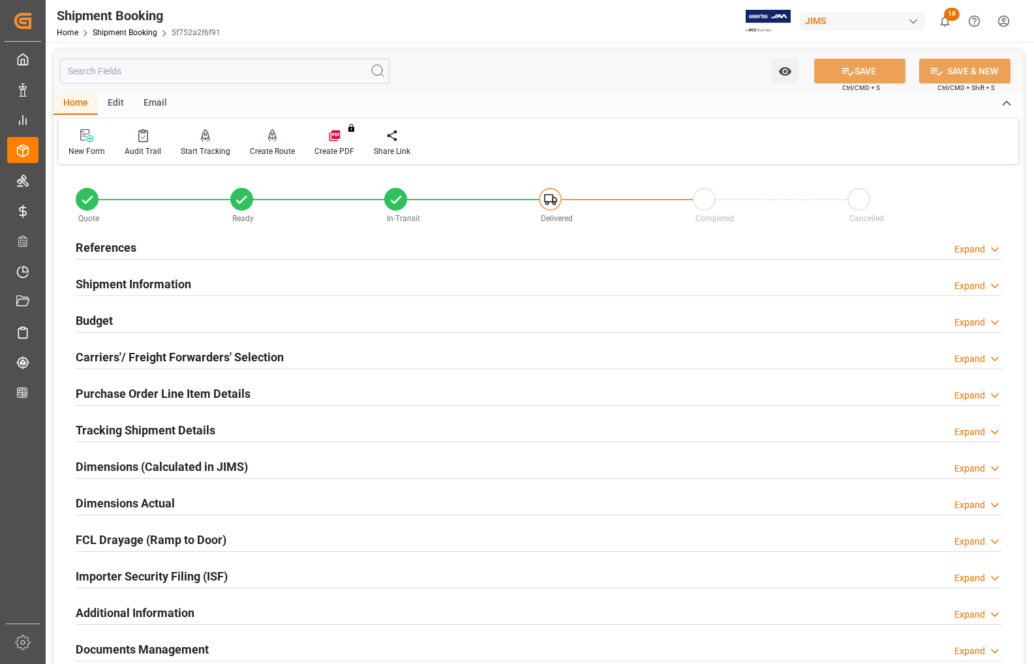
click at [122, 352] on h2 "Carriers'/ Freight Forwarders' Selection" at bounding box center [180, 357] width 208 height 18
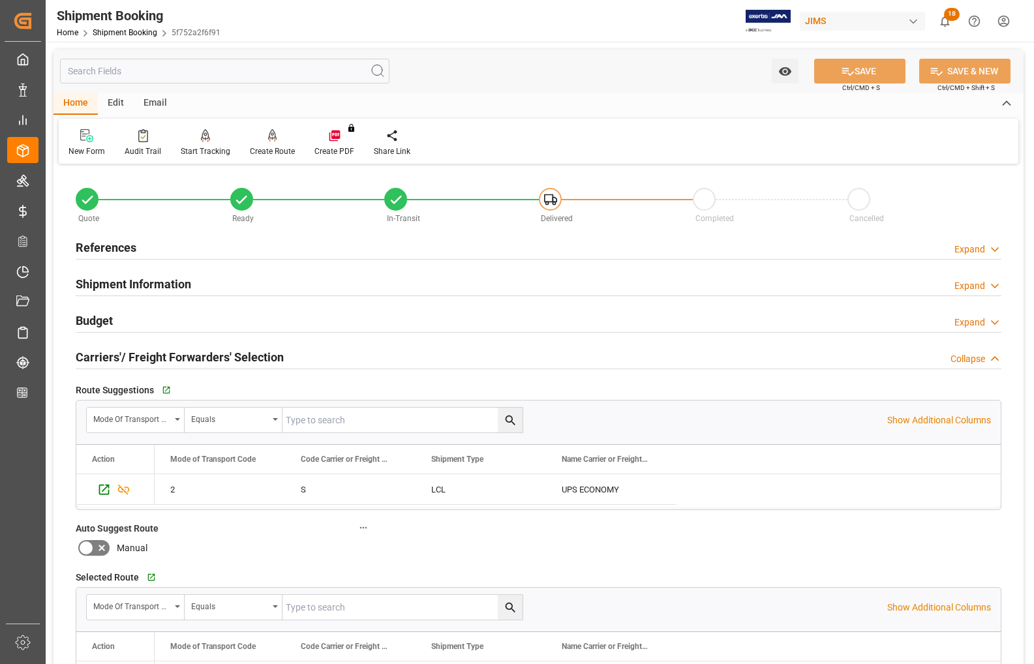
click at [106, 356] on h2 "Carriers'/ Freight Forwarders' Selection" at bounding box center [180, 357] width 208 height 18
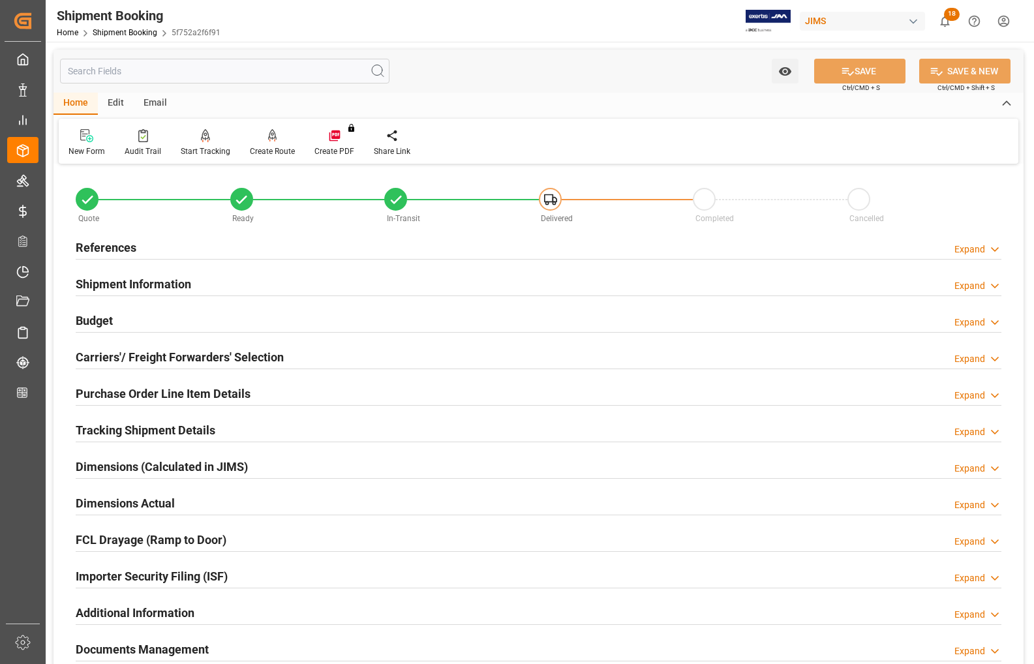
click at [106, 356] on h2 "Carriers'/ Freight Forwarders' Selection" at bounding box center [180, 357] width 208 height 18
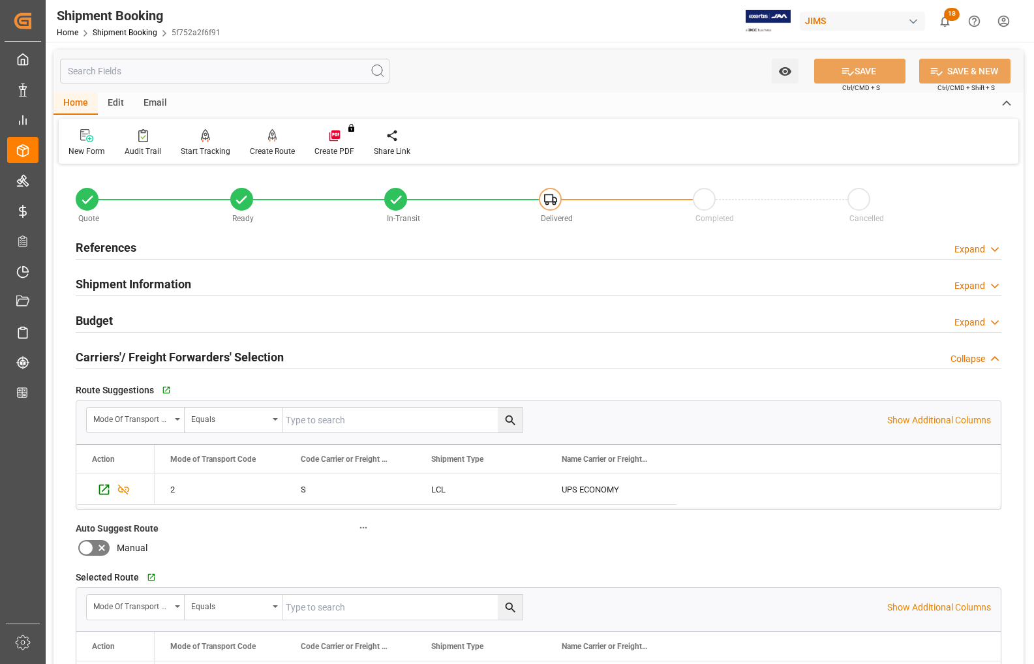
click at [106, 356] on h2 "Carriers'/ Freight Forwarders' Selection" at bounding box center [180, 357] width 208 height 18
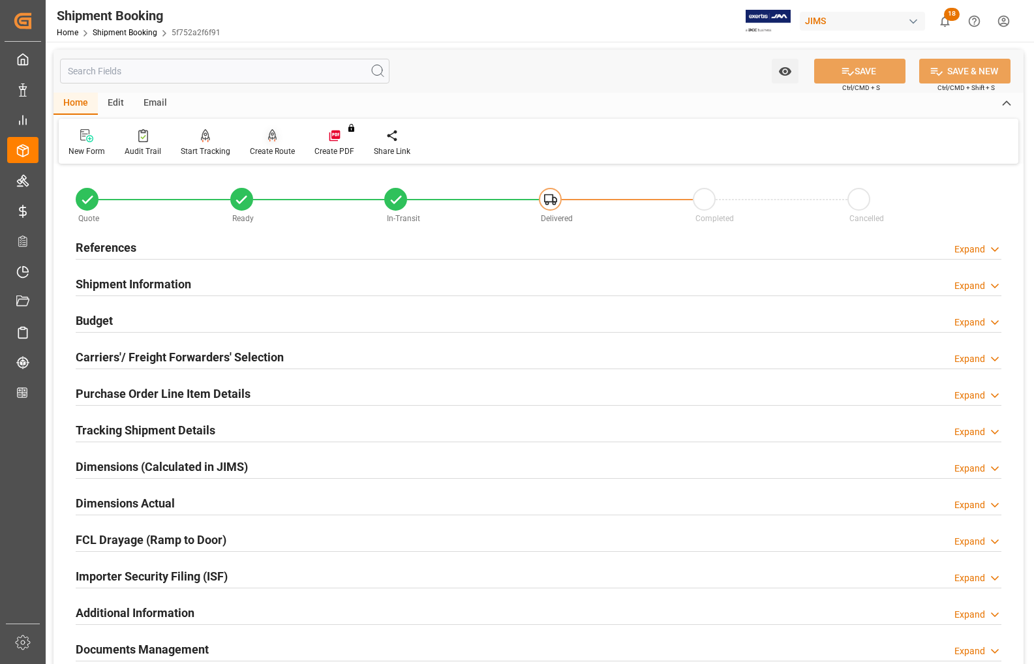
click at [273, 149] on div "Create Route" at bounding box center [272, 151] width 45 height 12
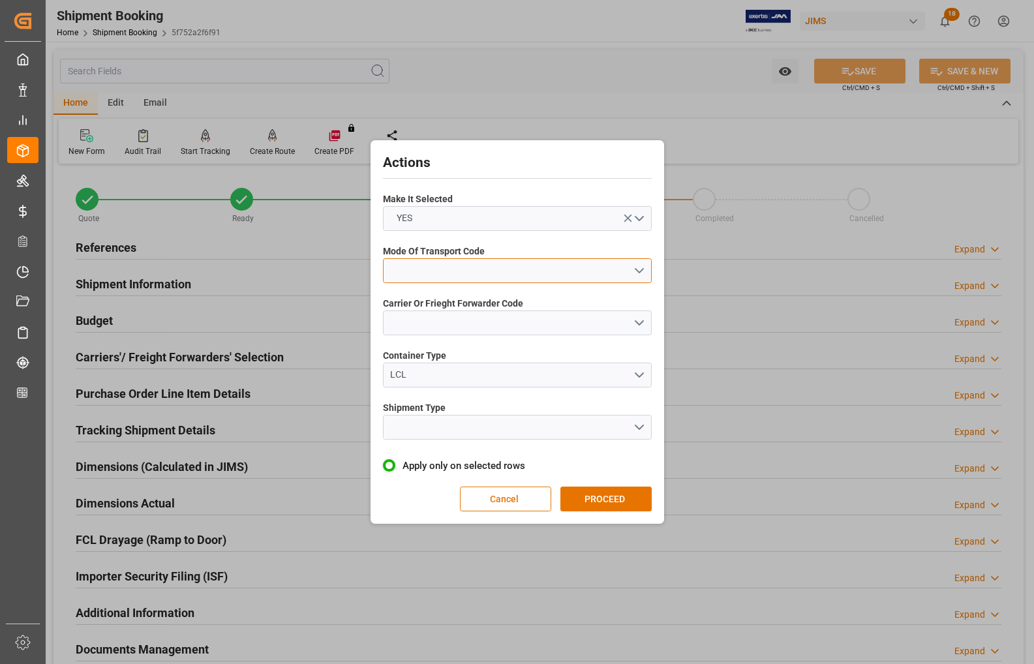
click at [444, 271] on button "open menu" at bounding box center [517, 270] width 269 height 25
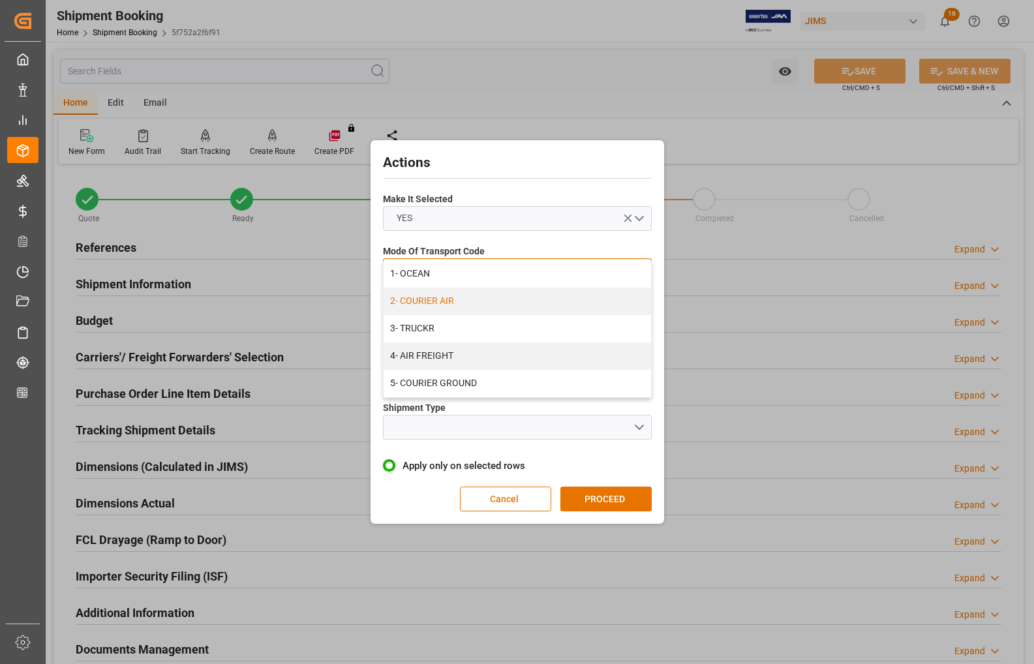
click at [427, 301] on div "2- COURIER AIR" at bounding box center [518, 301] width 268 height 27
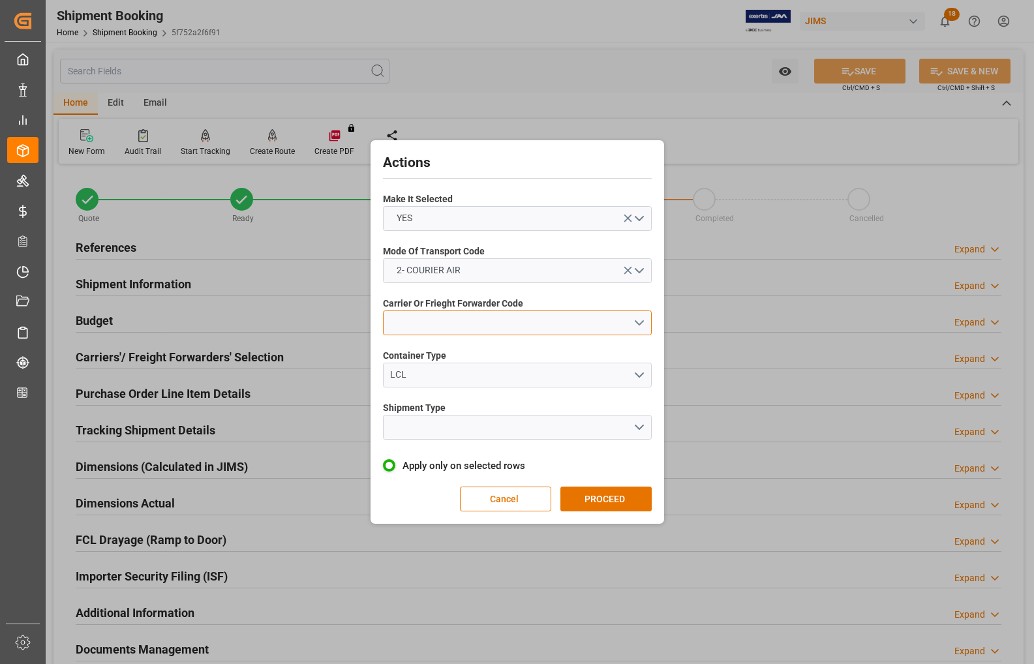
click at [426, 317] on button "open menu" at bounding box center [517, 323] width 269 height 25
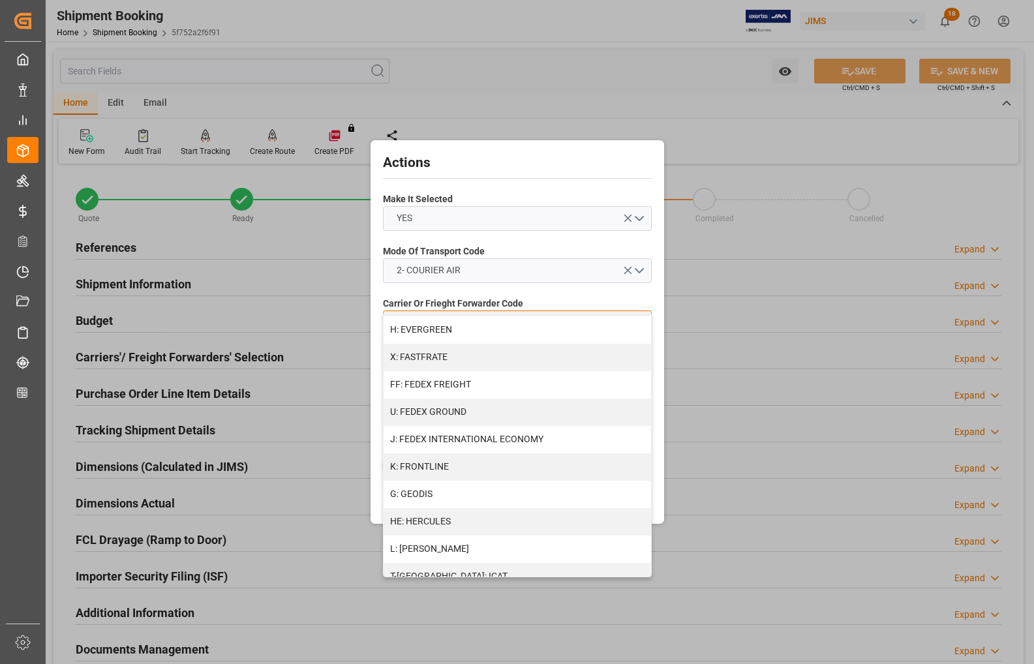
scroll to position [326, 0]
click at [472, 437] on div "J: FEDEX INTERNATIONAL ECONOMY" at bounding box center [518, 438] width 268 height 27
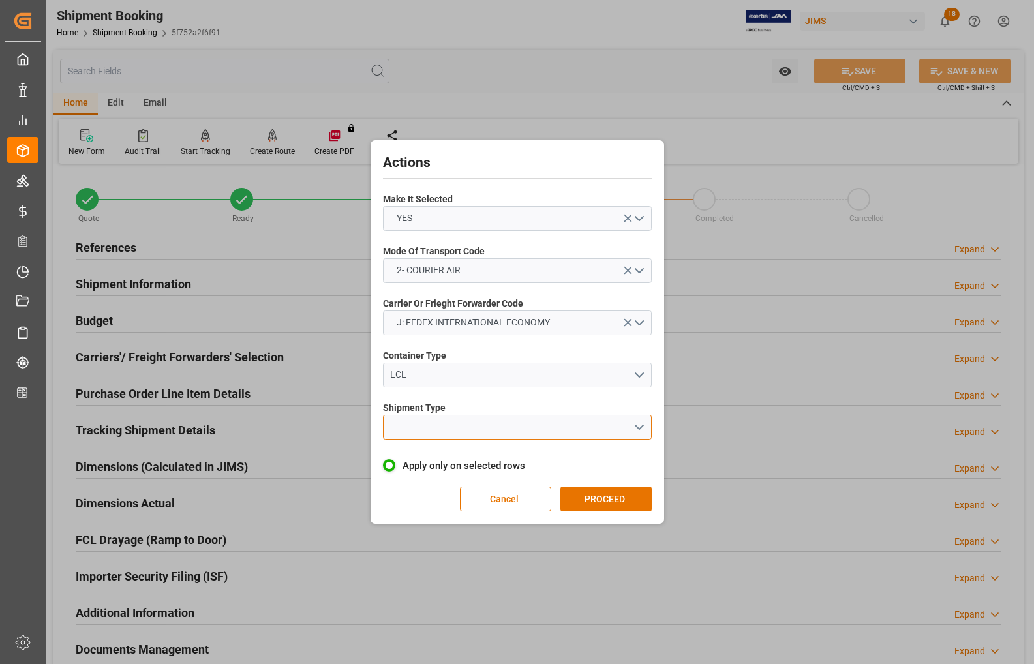
click at [438, 431] on button "open menu" at bounding box center [517, 427] width 269 height 25
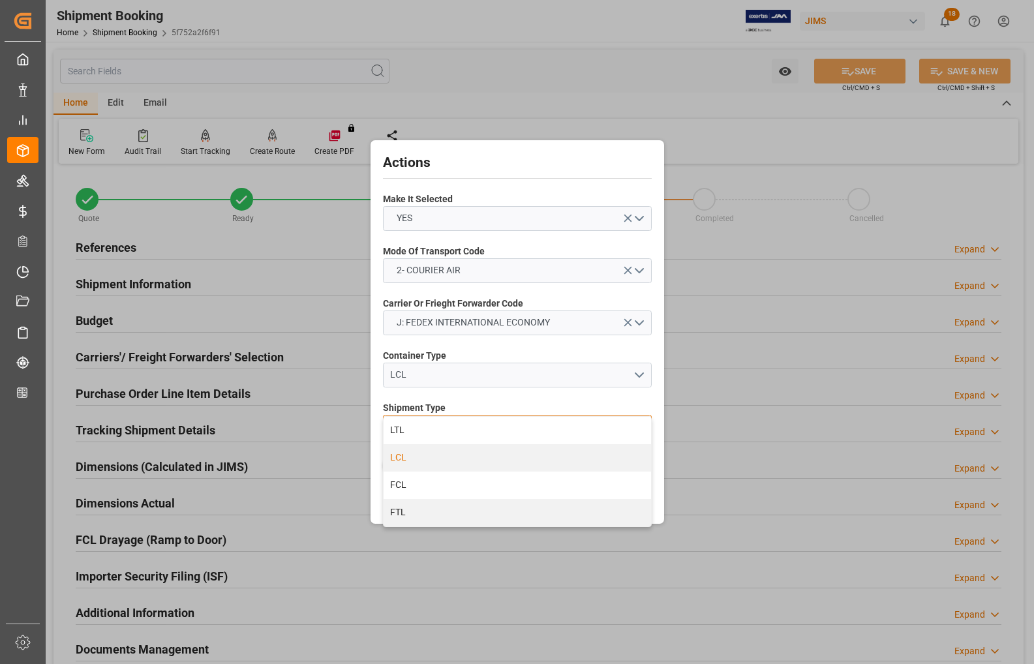
click at [412, 460] on div "LCL" at bounding box center [518, 457] width 268 height 27
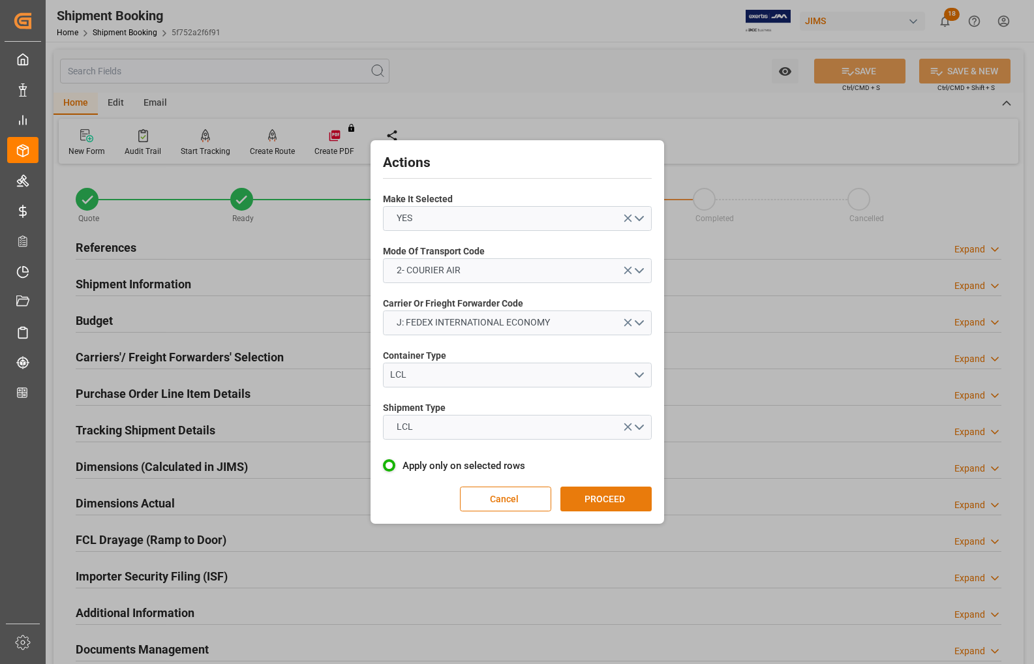
click at [600, 499] on button "PROCEED" at bounding box center [605, 499] width 91 height 25
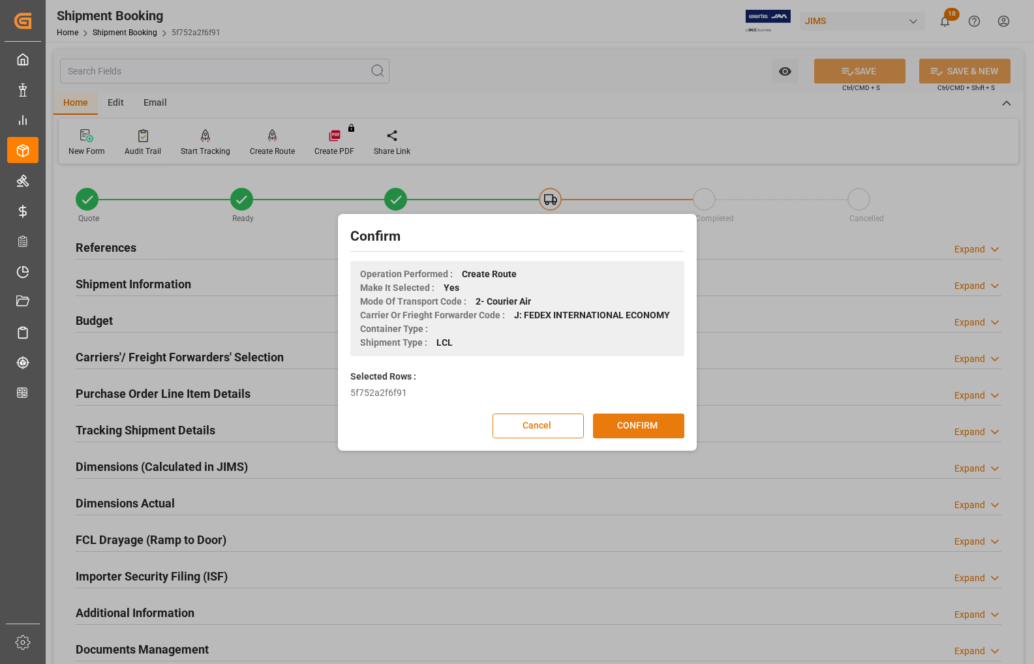
click at [654, 420] on button "CONFIRM" at bounding box center [638, 426] width 91 height 25
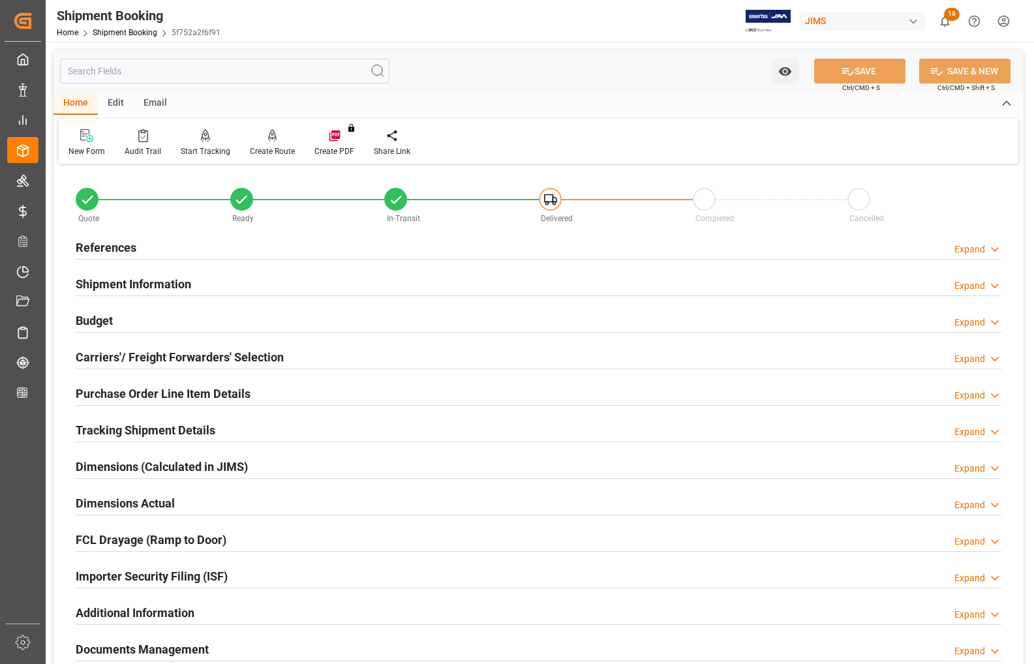
click at [99, 318] on h2 "Budget" at bounding box center [94, 321] width 37 height 18
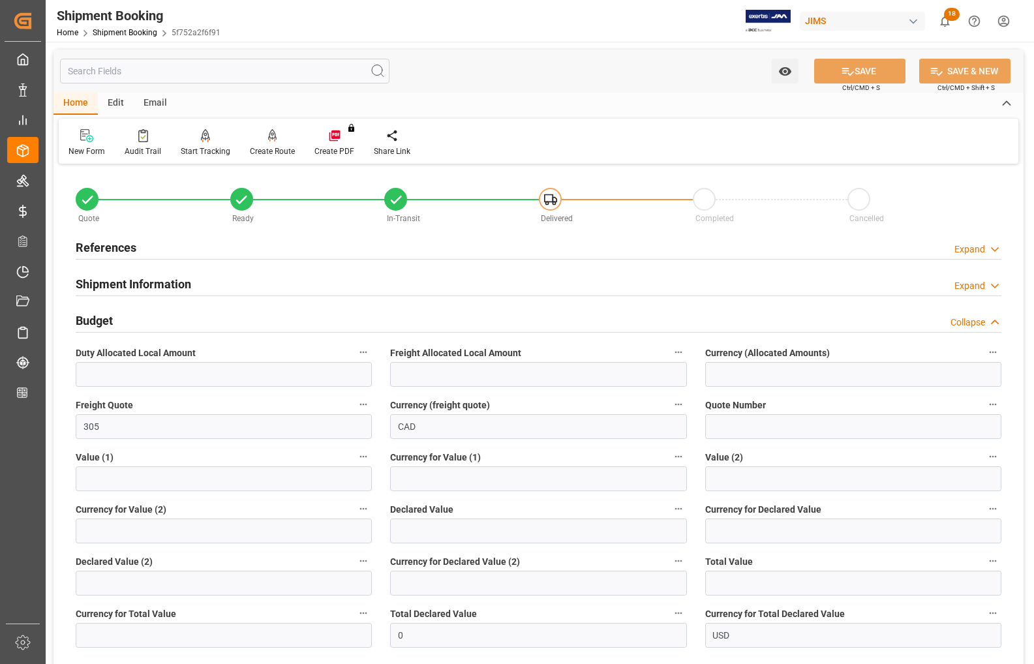
click at [96, 314] on h2 "Budget" at bounding box center [94, 321] width 37 height 18
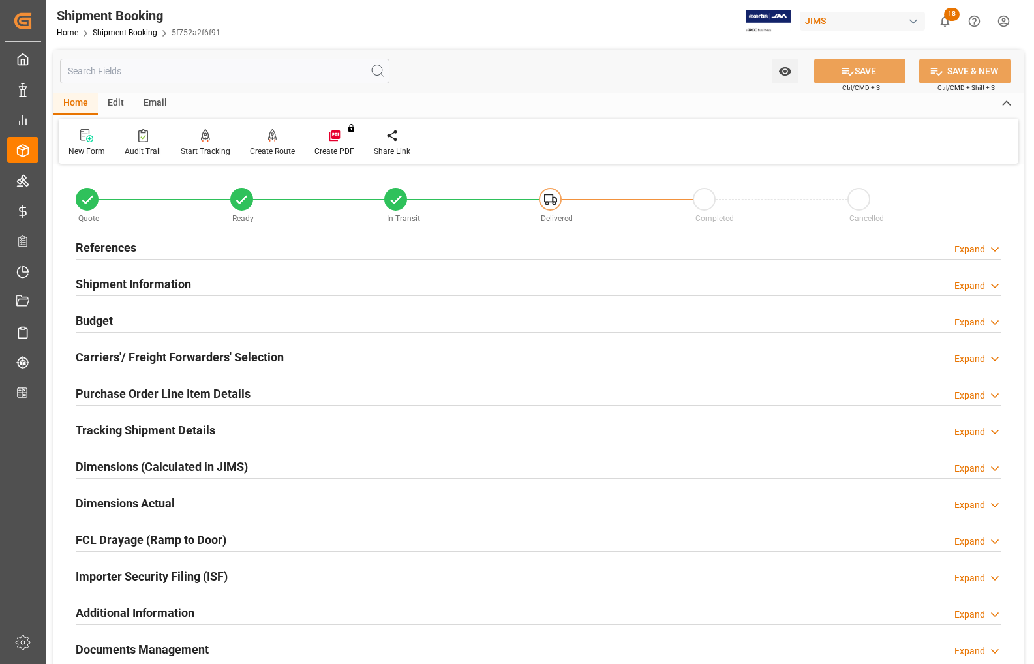
click at [119, 501] on h2 "Dimensions Actual" at bounding box center [125, 504] width 99 height 18
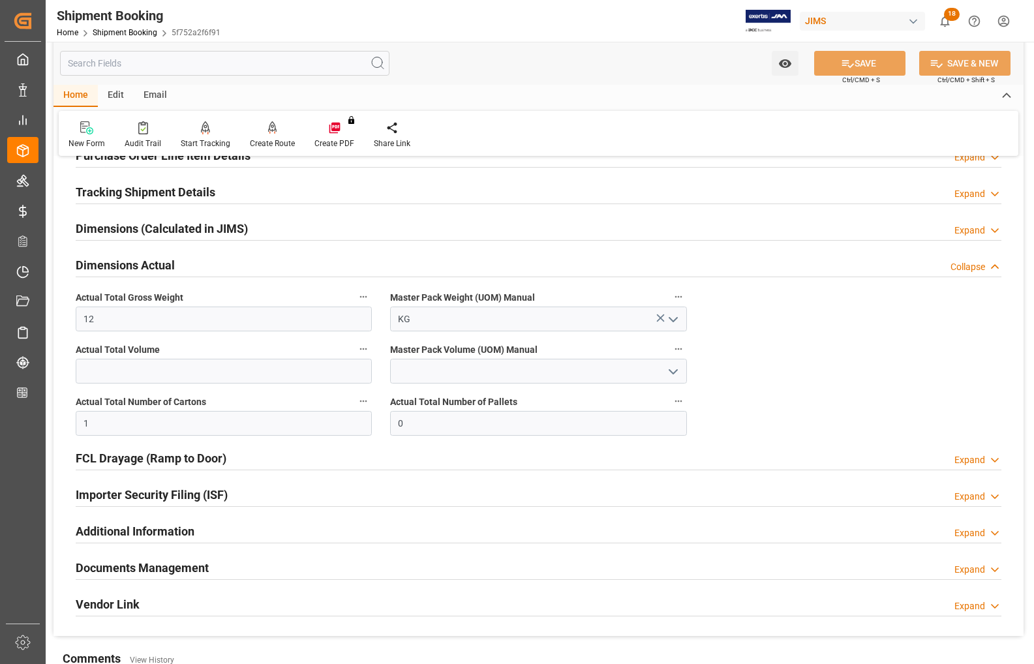
scroll to position [245, 0]
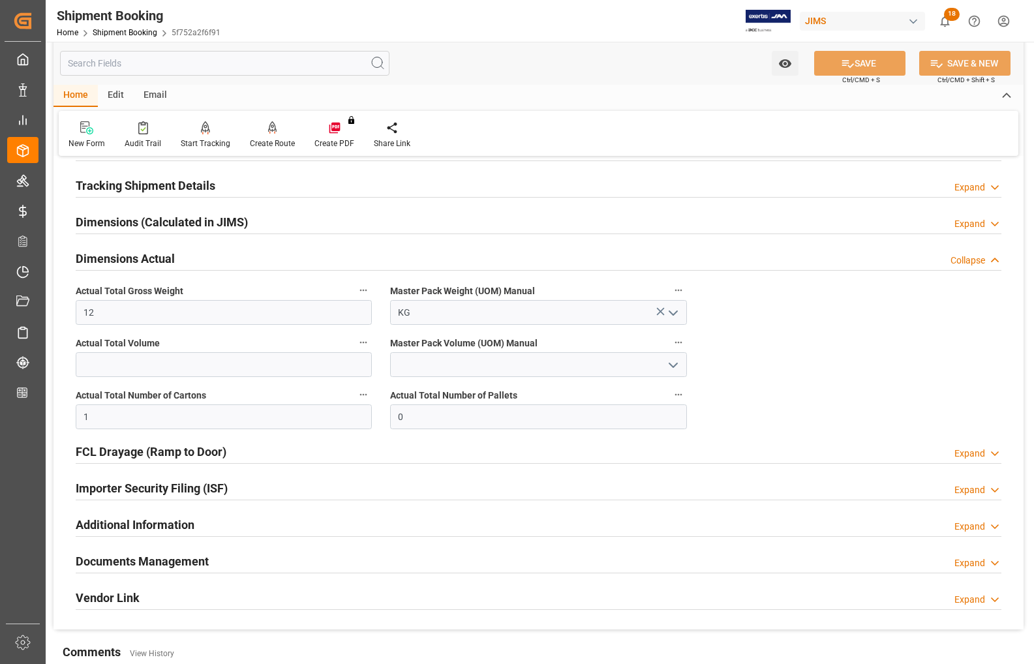
click at [136, 562] on h2 "Documents Management" at bounding box center [142, 562] width 133 height 18
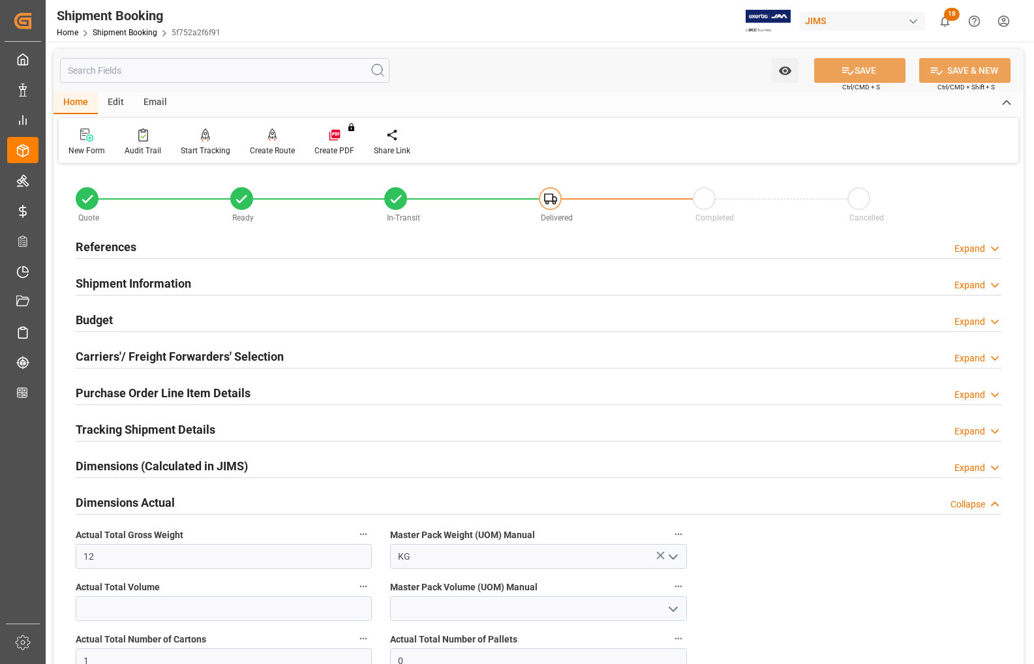
scroll to position [0, 0]
click at [102, 254] on h2 "References" at bounding box center [106, 248] width 61 height 18
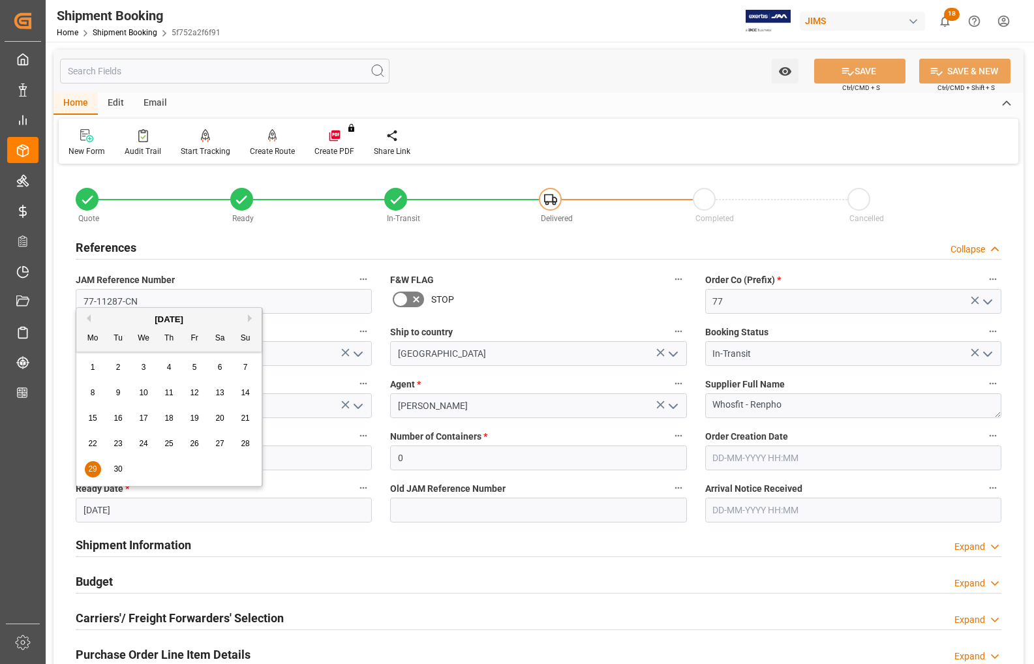
click at [147, 513] on input "[DATE]" at bounding box center [224, 510] width 296 height 25
click at [252, 320] on button "Next Month" at bounding box center [252, 318] width 8 height 8
click at [191, 393] on span "10" at bounding box center [194, 392] width 8 height 9
type input "[DATE]"
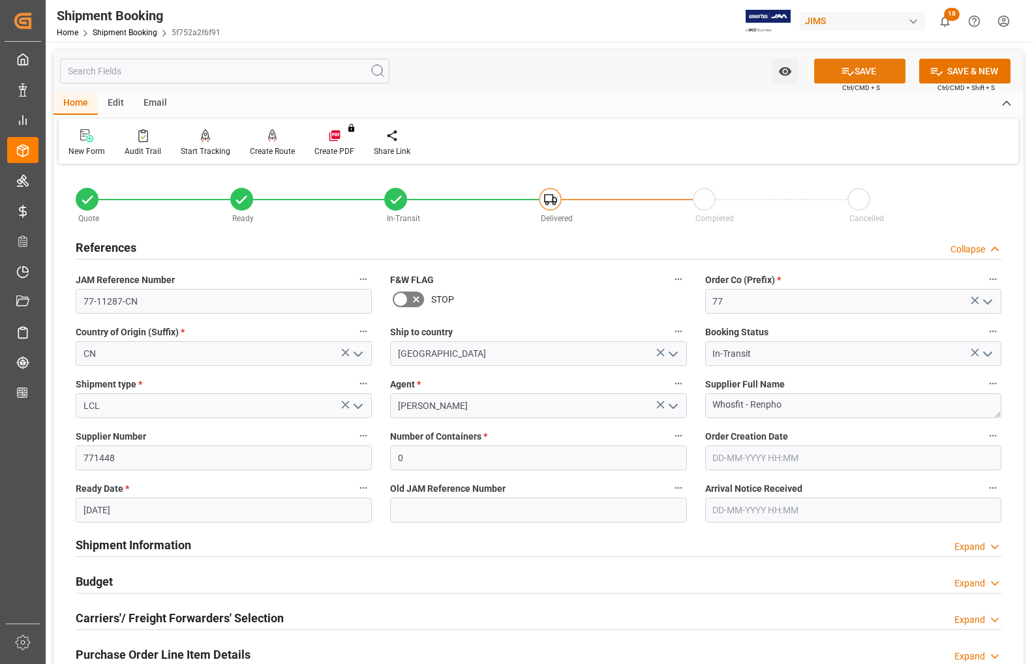
click at [849, 75] on icon at bounding box center [848, 72] width 14 height 14
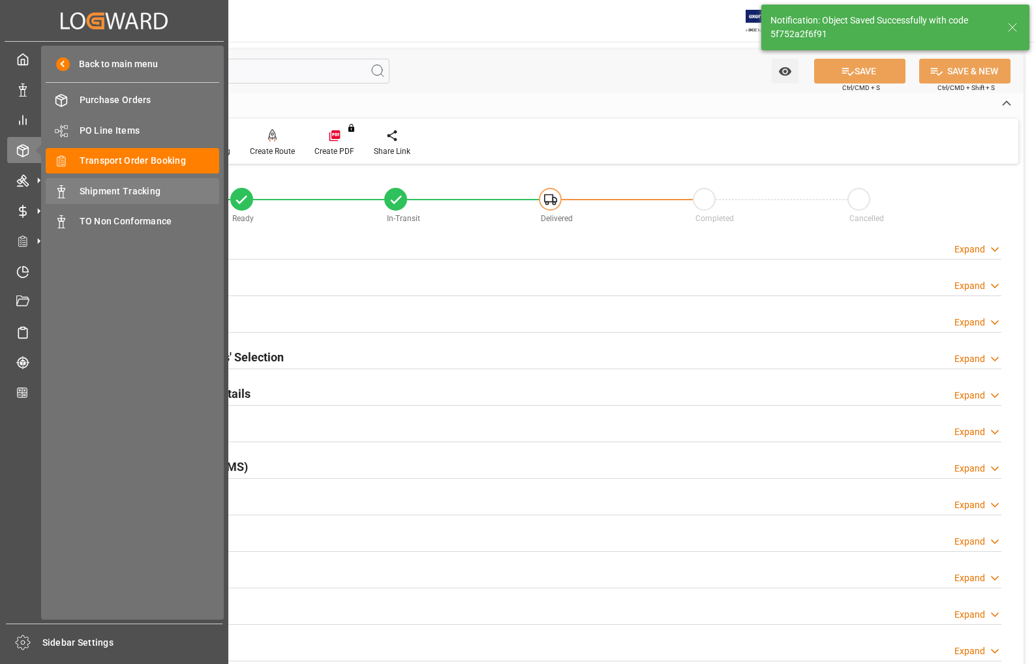
click at [89, 191] on span "Shipment Tracking" at bounding box center [150, 192] width 140 height 14
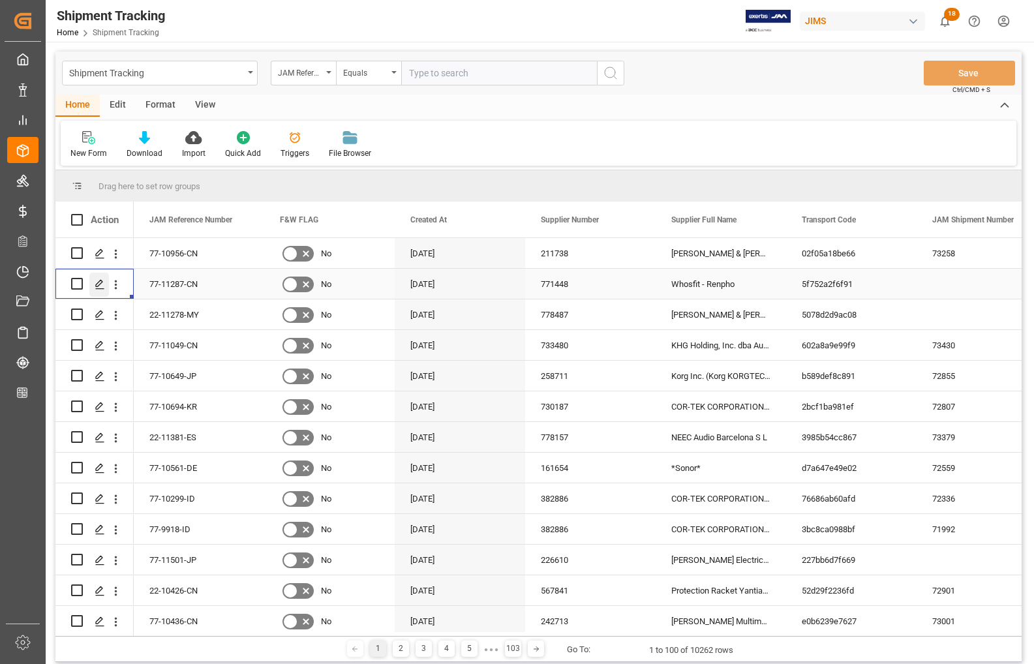
click at [97, 290] on div "Press SPACE to select this row." at bounding box center [99, 285] width 20 height 24
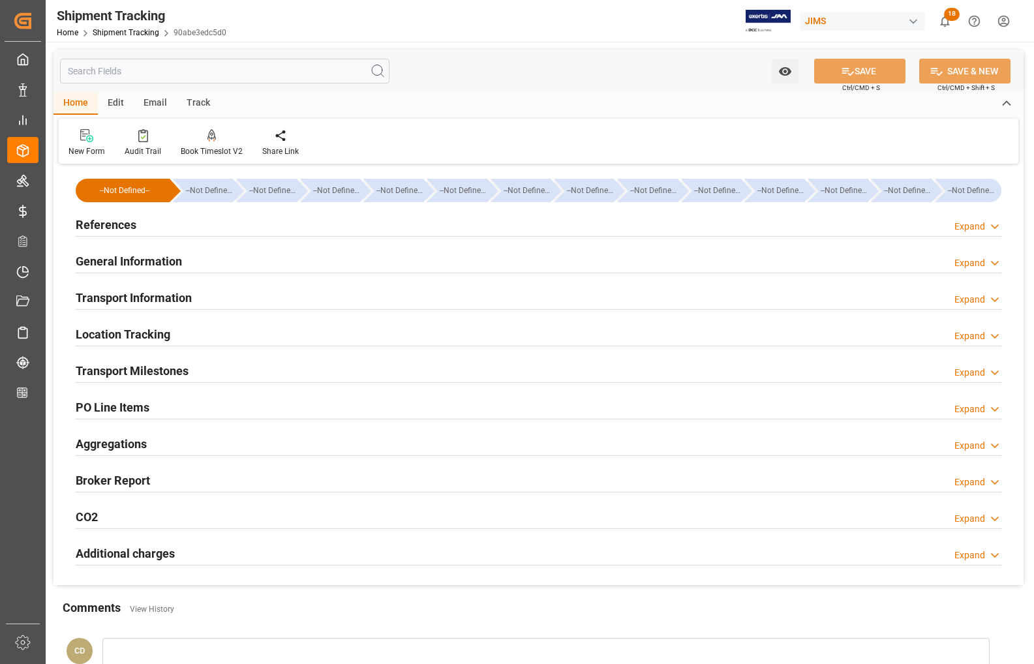
click at [93, 292] on h2 "Transport Information" at bounding box center [134, 298] width 116 height 18
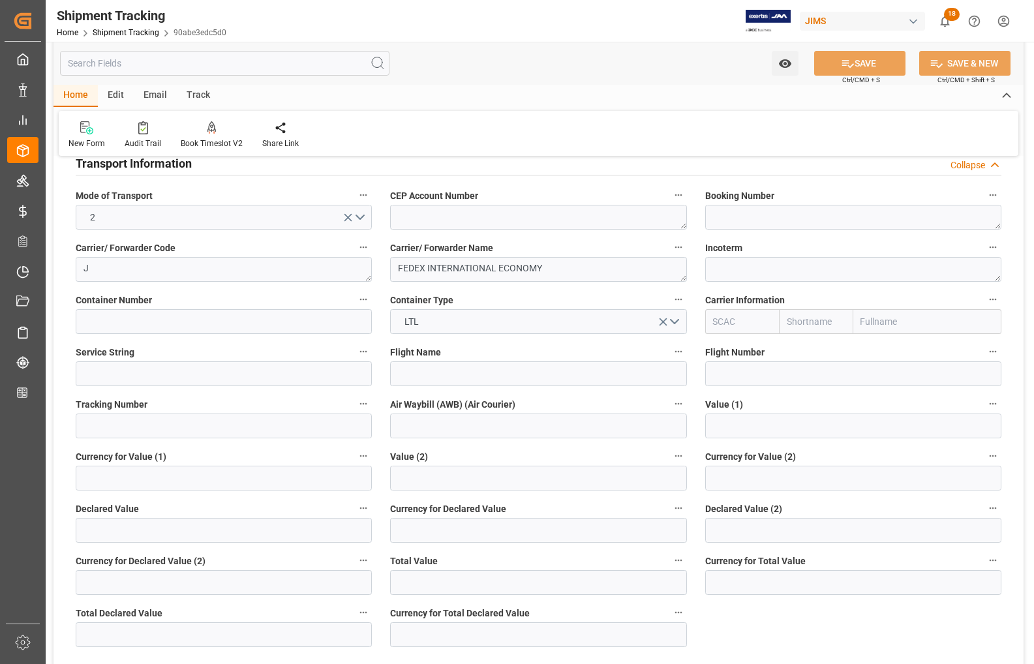
scroll to position [163, 0]
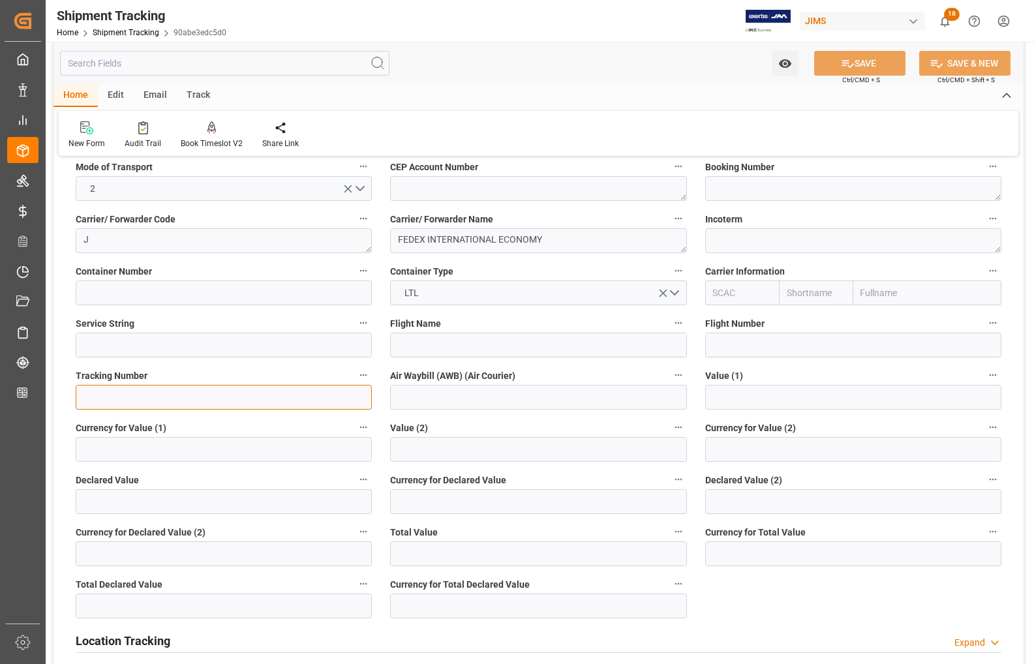
click at [137, 392] on input at bounding box center [224, 397] width 296 height 25
paste input "885061878664"
type input "885061878664"
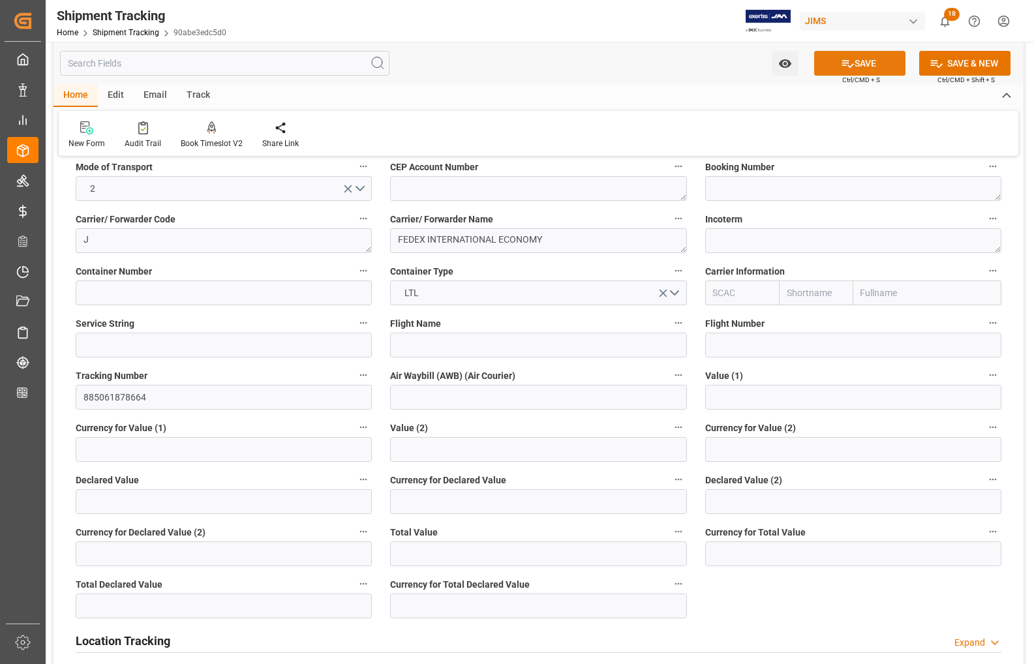
click at [842, 66] on icon at bounding box center [848, 64] width 14 height 14
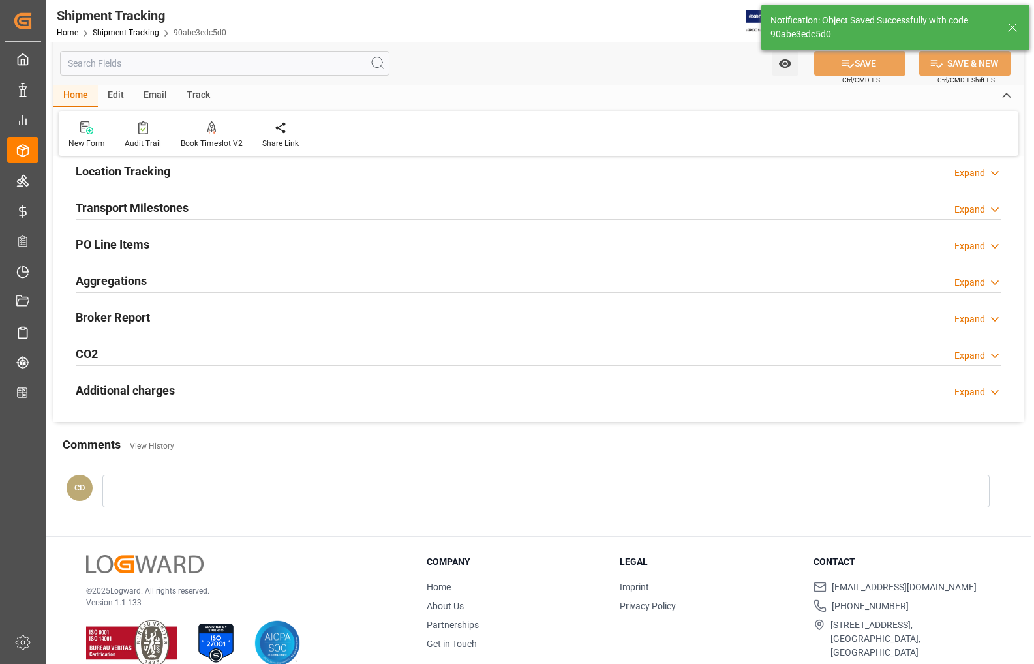
click at [155, 209] on h2 "Transport Milestones" at bounding box center [132, 208] width 113 height 18
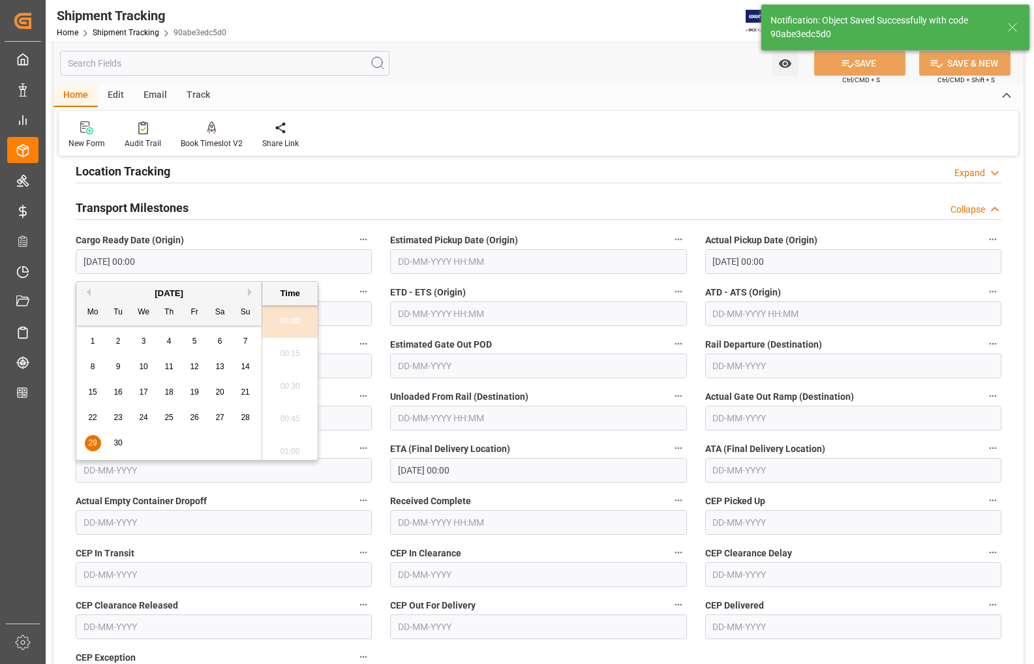
click at [137, 260] on input "29-09-2025 00:00" at bounding box center [224, 261] width 296 height 25
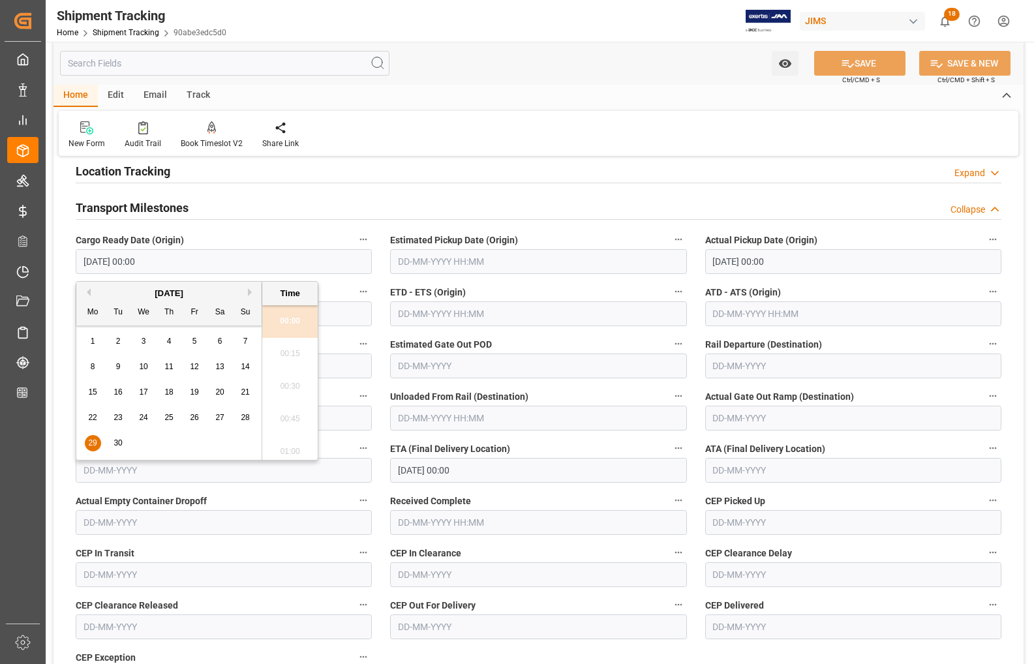
click at [251, 292] on button "Next Month" at bounding box center [252, 292] width 8 height 8
click at [194, 367] on span "10" at bounding box center [194, 366] width 8 height 9
type input "10-10-2025 00:00"
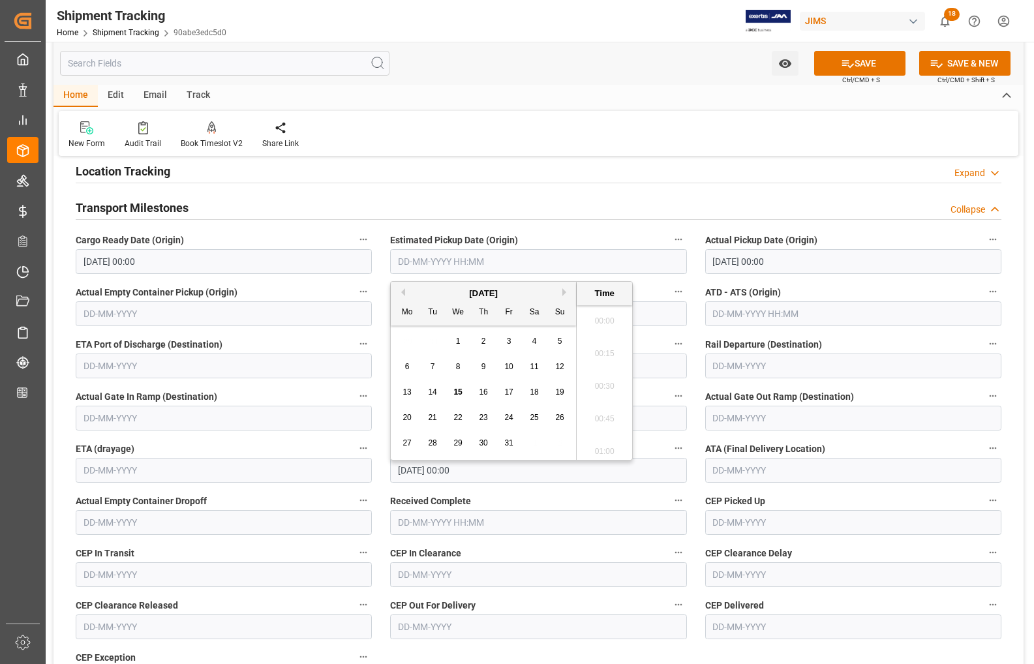
scroll to position [1178, 0]
click at [455, 263] on input "text" at bounding box center [538, 261] width 296 height 25
click at [512, 369] on span "10" at bounding box center [508, 366] width 8 height 9
type input "10-10-2025 00:00"
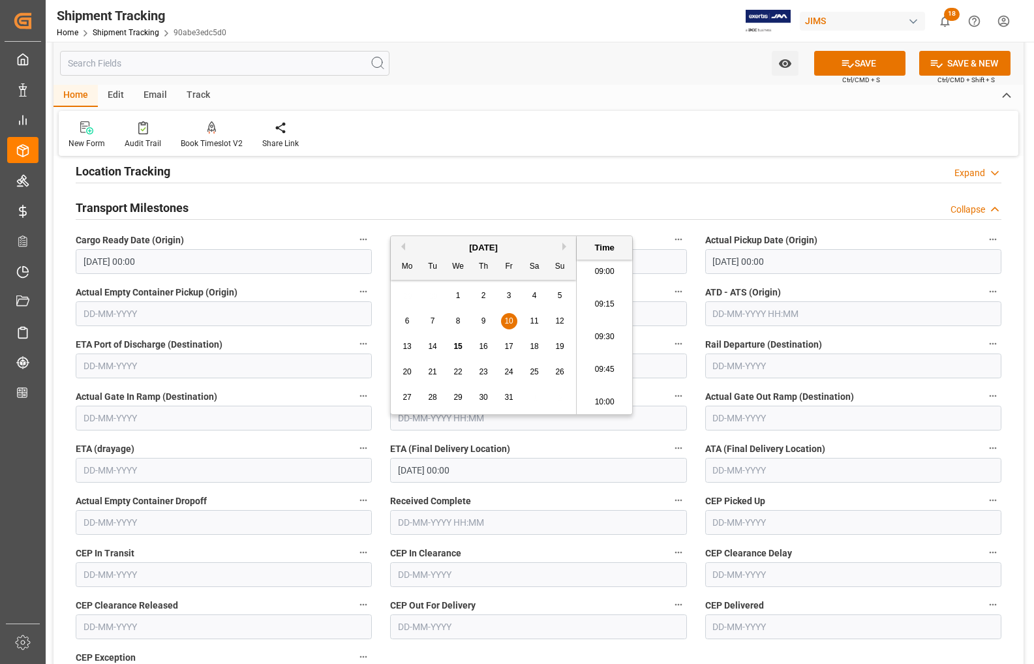
scroll to position [245, 0]
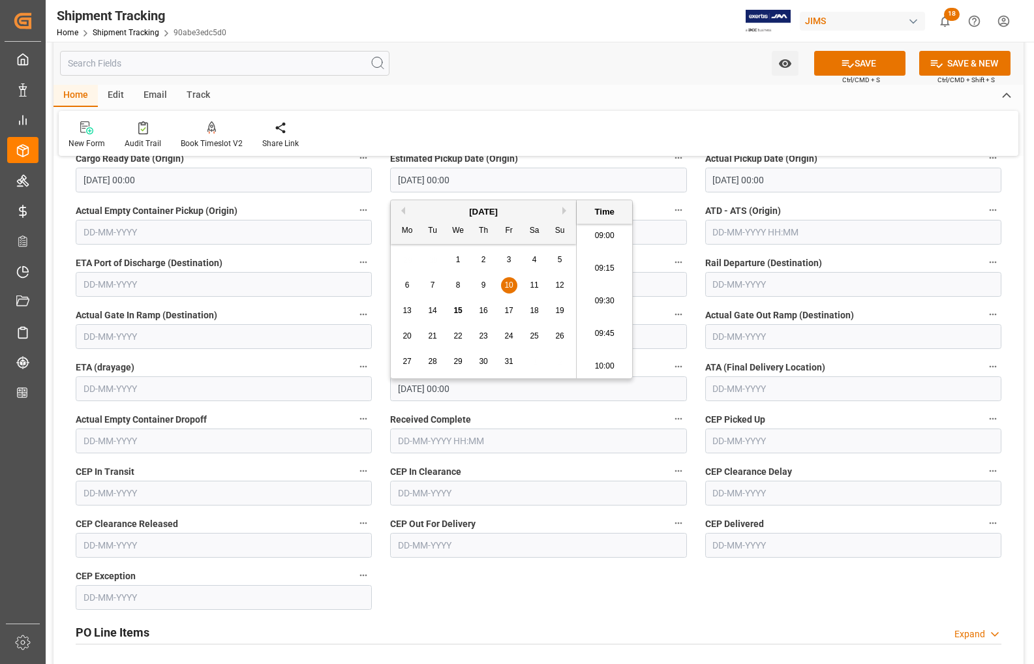
click at [666, 346] on input "text" at bounding box center [538, 336] width 296 height 25
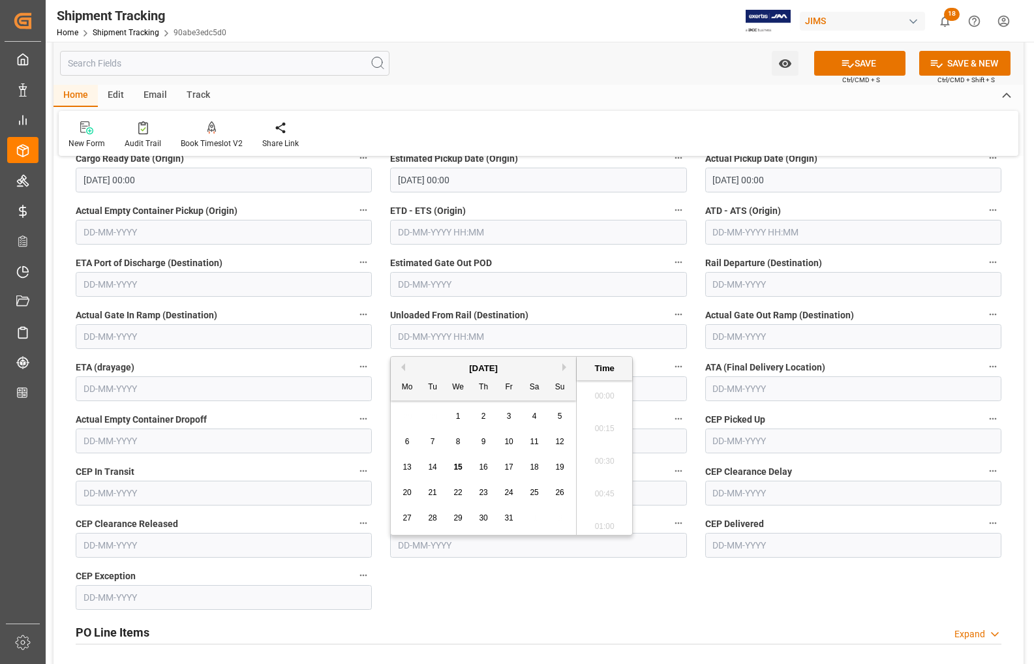
scroll to position [1178, 0]
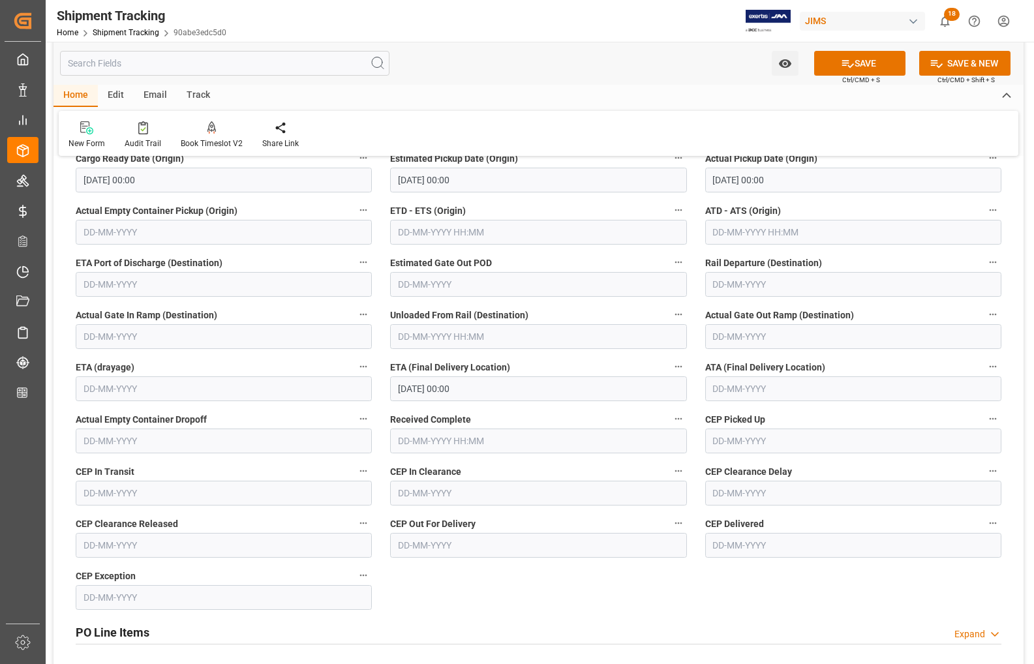
click at [374, 344] on div "Actual Gate In Ramp (Destination)" at bounding box center [224, 327] width 314 height 52
click at [467, 391] on input "[DATE] 00:00" at bounding box center [538, 388] width 296 height 25
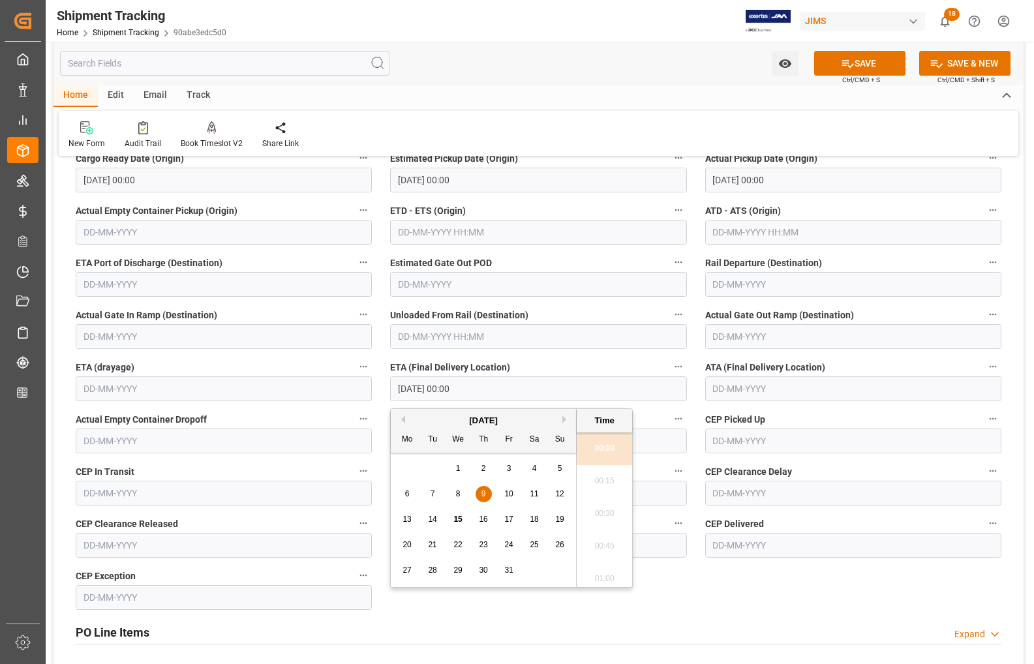
click at [484, 519] on span "16" at bounding box center [483, 519] width 8 height 9
type input "16-10-2025 00:00"
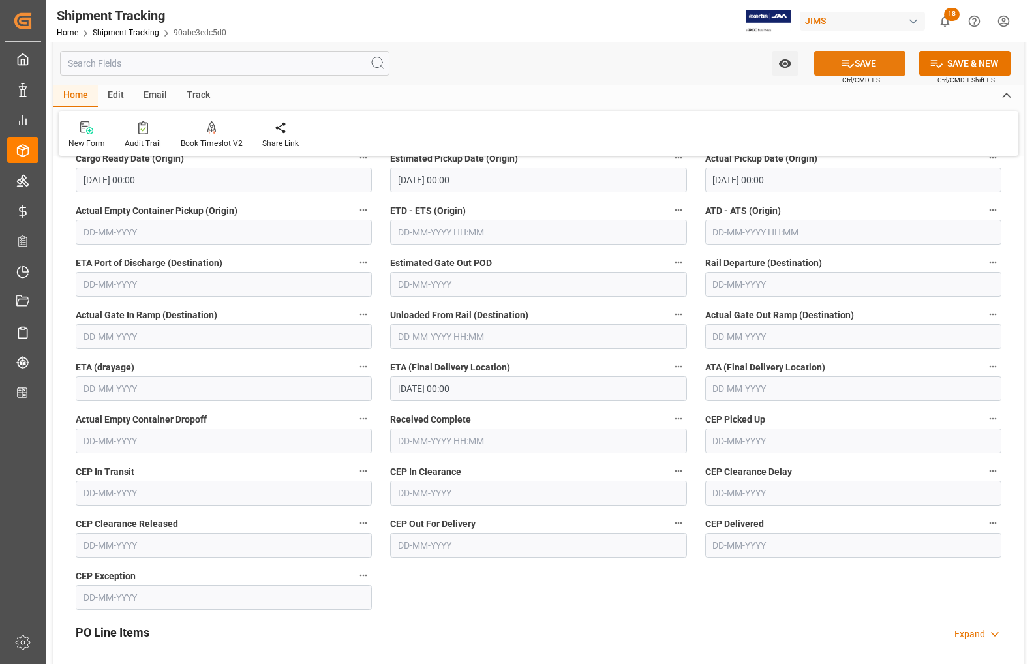
click at [870, 56] on button "SAVE" at bounding box center [859, 63] width 91 height 25
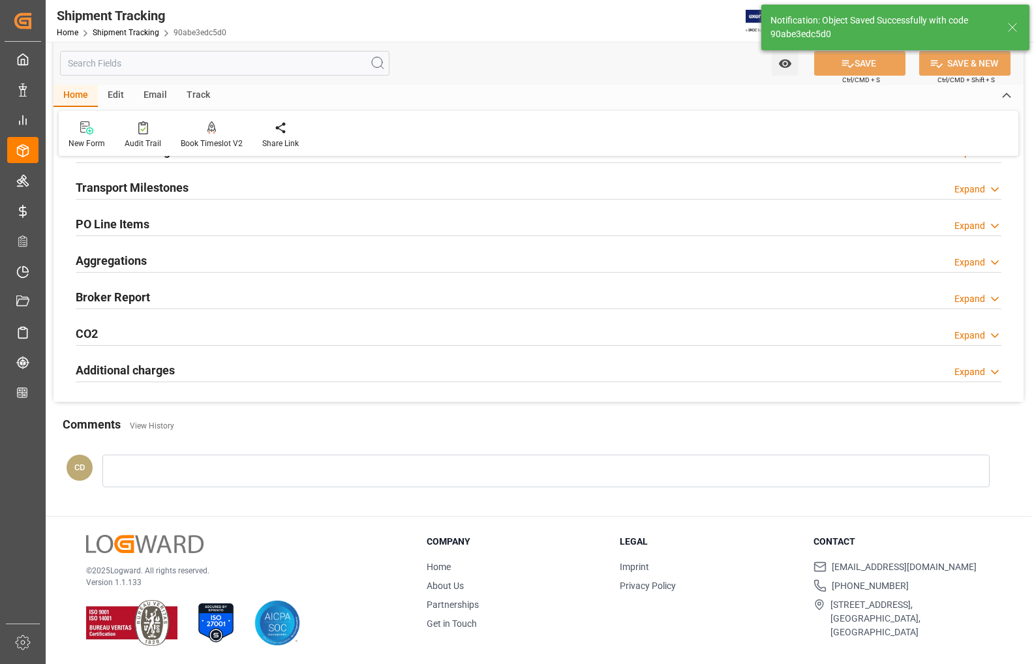
scroll to position [184, 0]
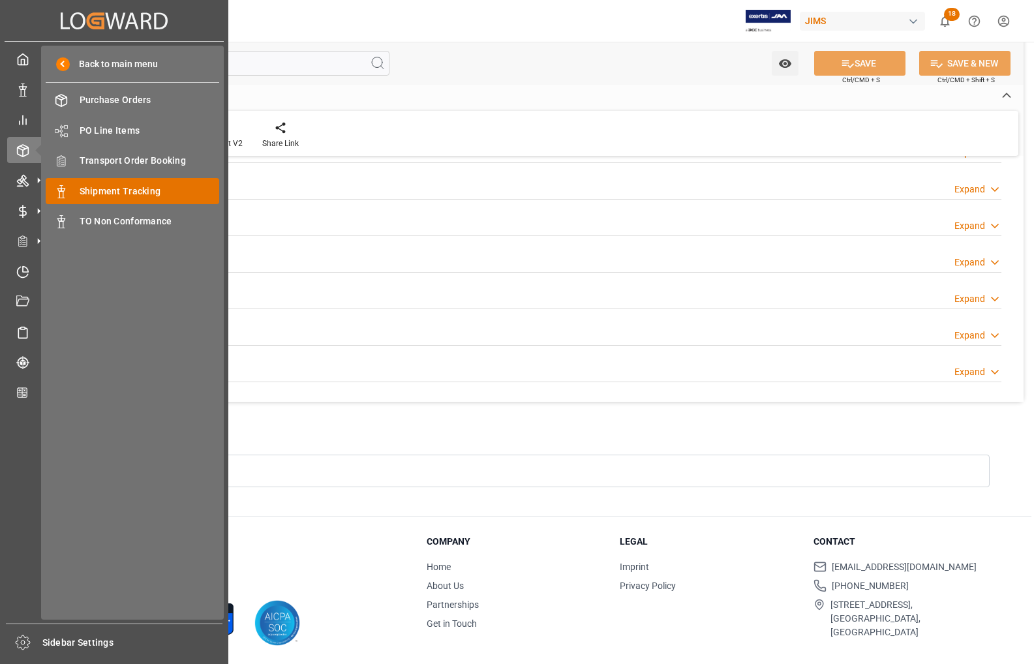
click at [104, 189] on span "Shipment Tracking" at bounding box center [150, 192] width 140 height 14
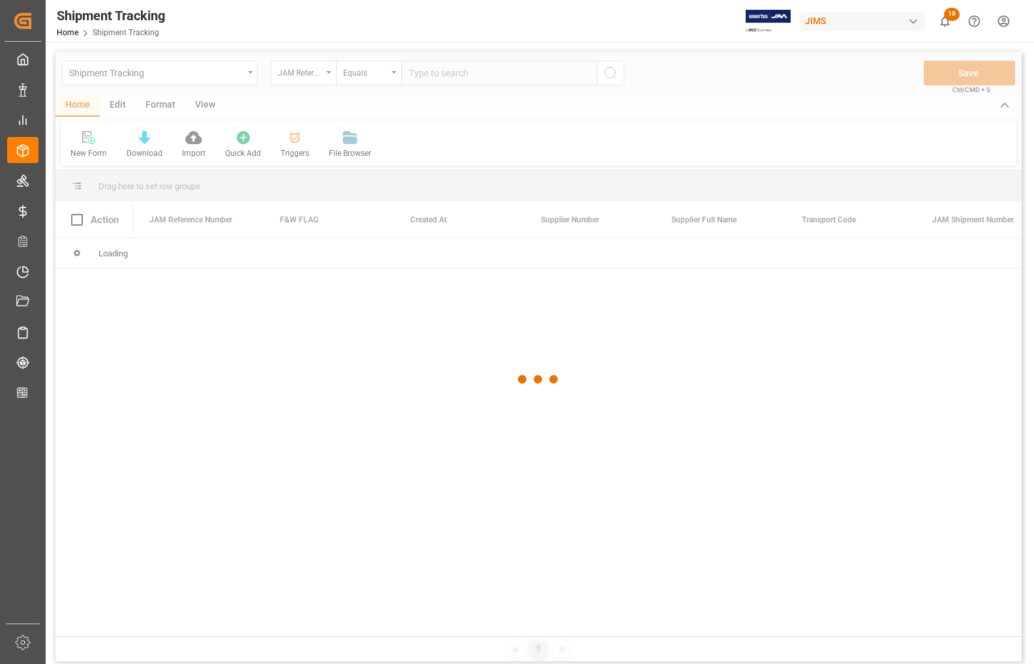
click at [431, 73] on div at bounding box center [538, 380] width 966 height 656
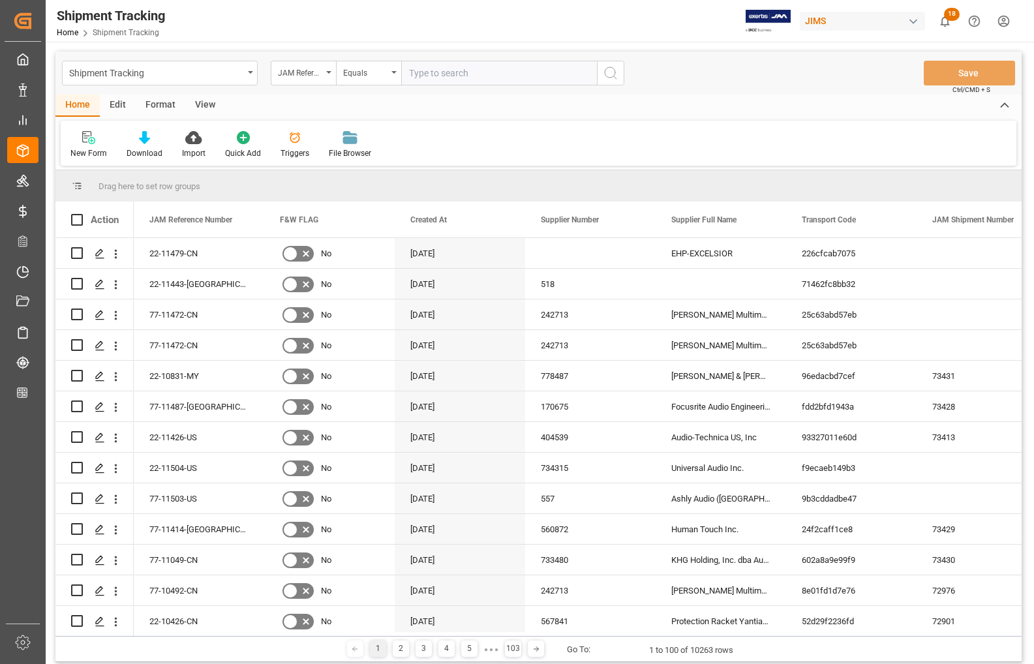
click at [431, 73] on input "text" at bounding box center [499, 73] width 196 height 25
type input "77-10492-CN"
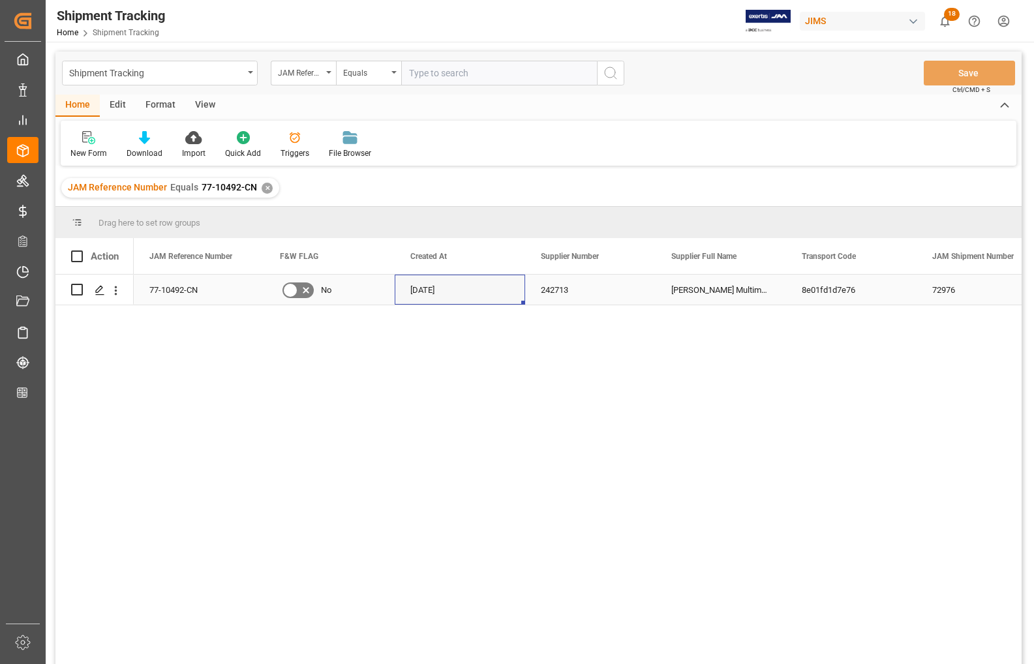
click at [396, 294] on div "07-08-2025" at bounding box center [460, 290] width 130 height 30
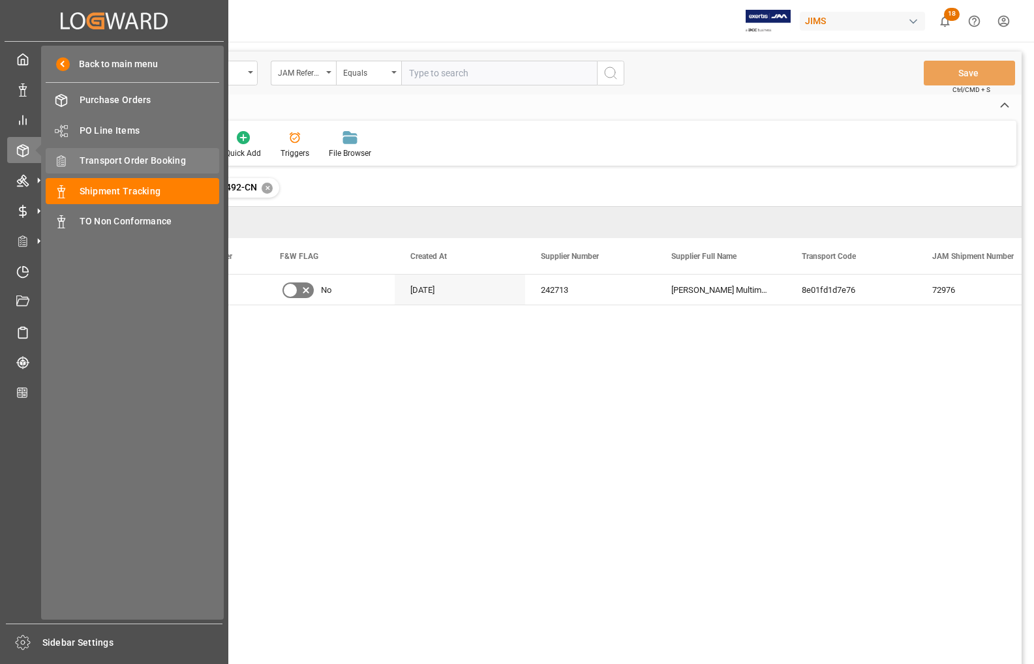
click at [115, 164] on span "Transport Order Booking" at bounding box center [150, 161] width 140 height 14
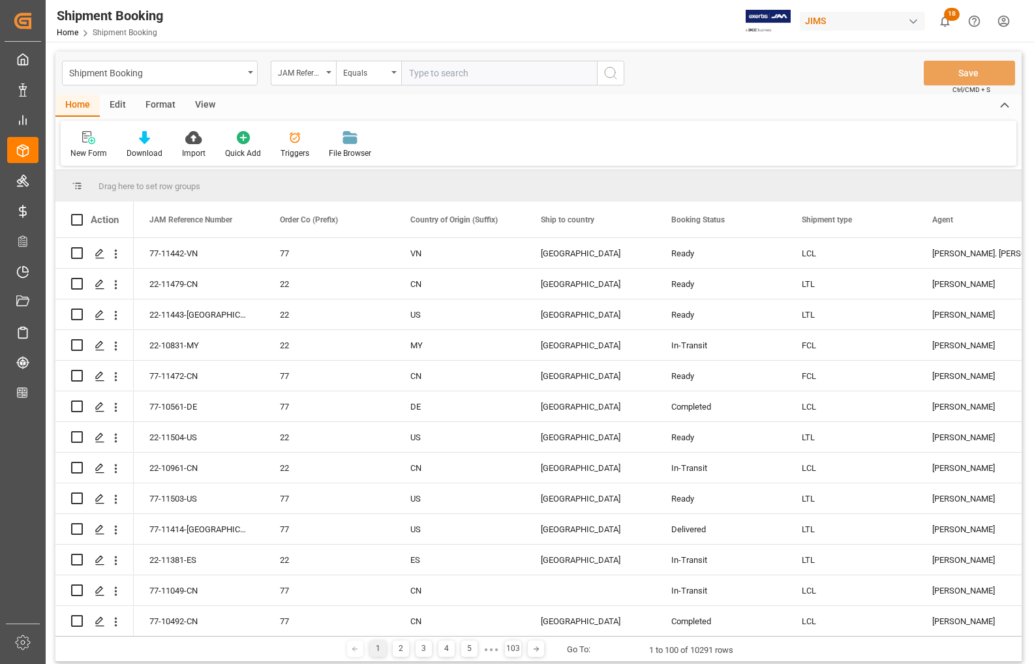
click at [468, 72] on input "text" at bounding box center [499, 73] width 196 height 25
type input "77-10492-CN"
